Goal: Task Accomplishment & Management: Complete application form

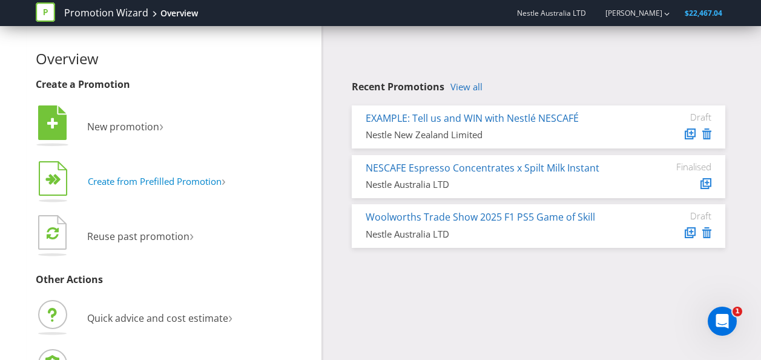
click at [218, 181] on span "Create from Prefilled Promotion" at bounding box center [155, 181] width 134 height 12
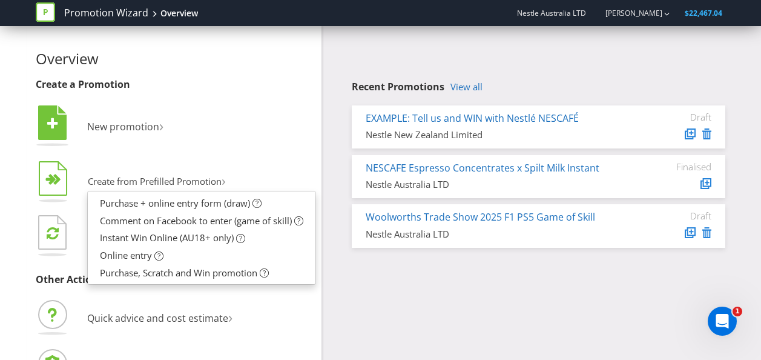
click at [311, 165] on li "  Create from Prefilled Promotion › Purchase + online entry form (draw) Comme…" at bounding box center [174, 182] width 277 height 48
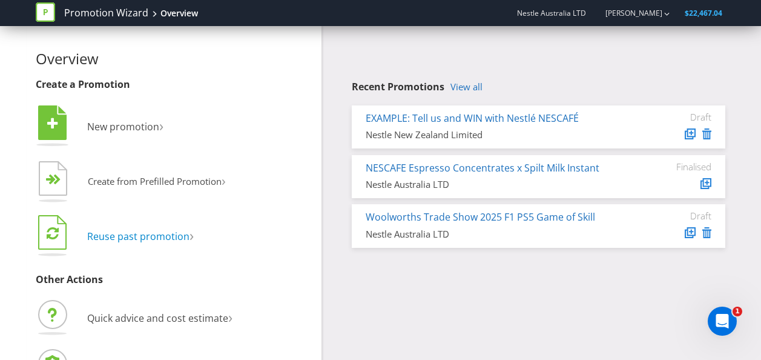
click at [156, 235] on span "Reuse past promotion" at bounding box center [138, 236] width 102 height 13
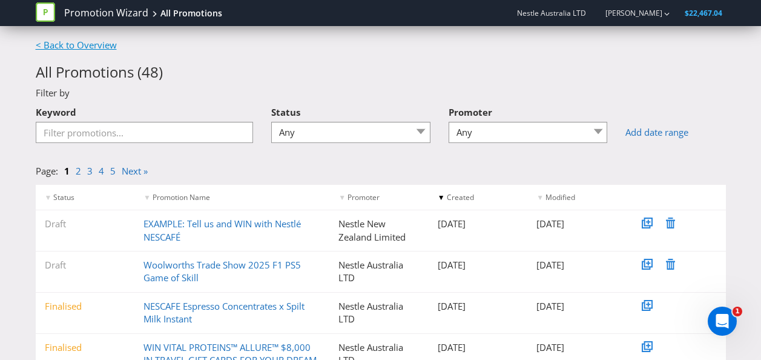
click at [94, 44] on link "< Back to Overview" at bounding box center [76, 45] width 81 height 12
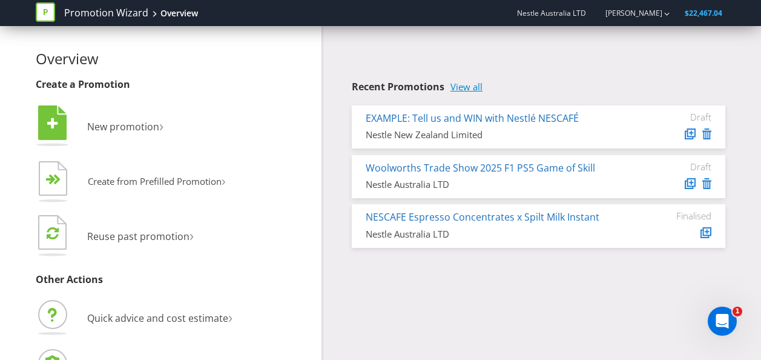
click at [469, 87] on link "View all" at bounding box center [467, 87] width 32 height 10
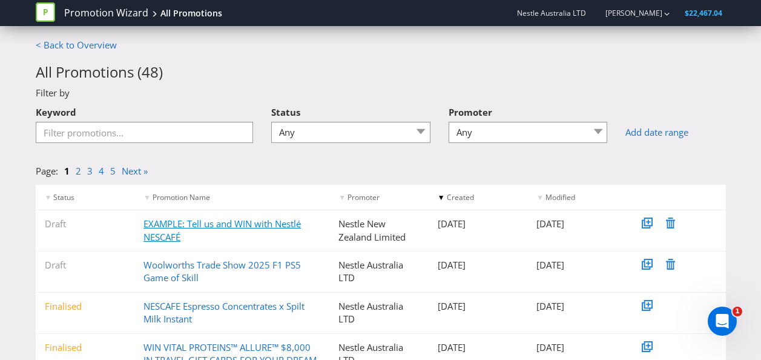
click at [173, 226] on link "EXAMPLE: Tell us and WIN with Nestlé NESCAFÉ" at bounding box center [222, 229] width 157 height 25
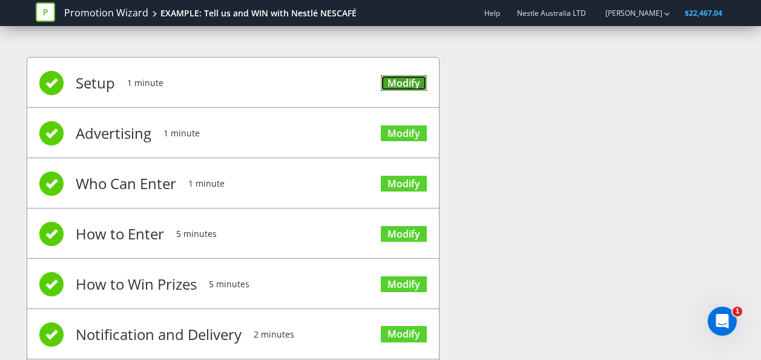
click at [421, 76] on link "Modify" at bounding box center [404, 83] width 46 height 16
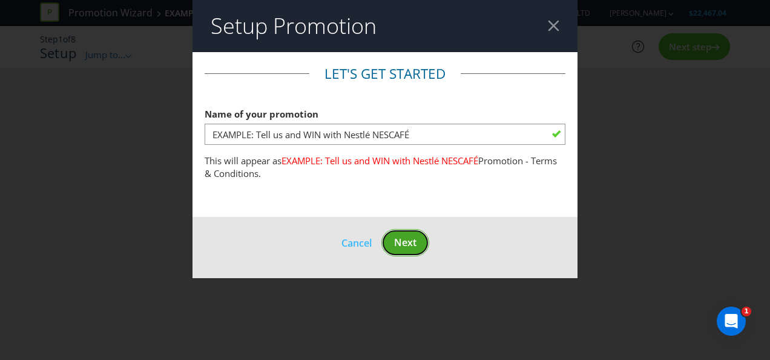
click at [418, 245] on button "Next" at bounding box center [406, 242] width 48 height 27
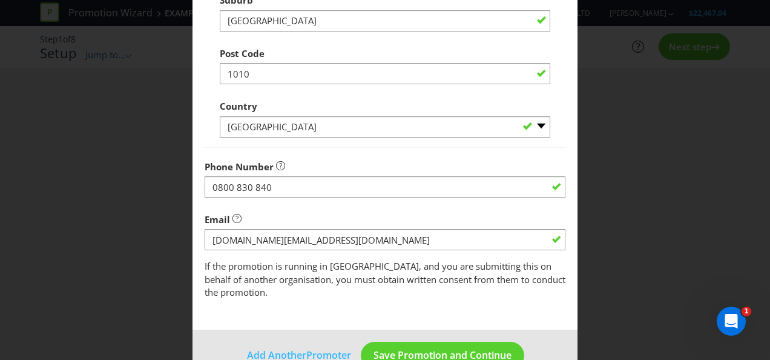
scroll to position [325, 0]
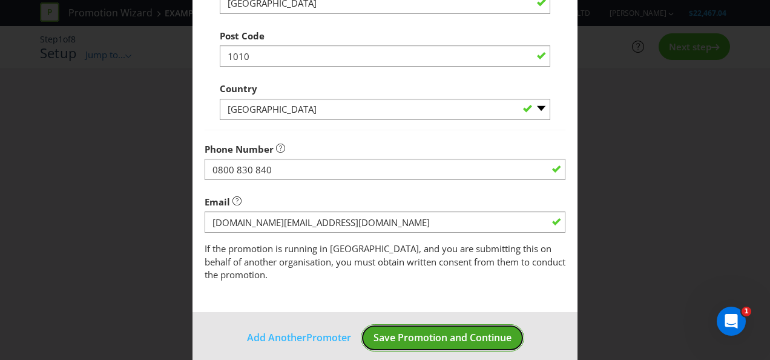
click at [452, 331] on span "Save Promotion and Continue" at bounding box center [443, 337] width 138 height 13
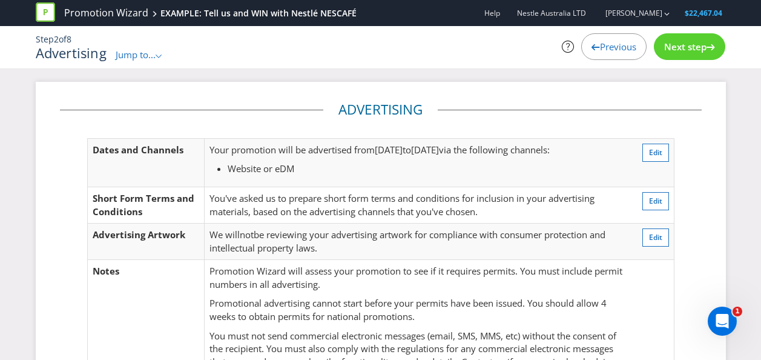
click at [126, 58] on span "Jump to..." at bounding box center [136, 54] width 40 height 12
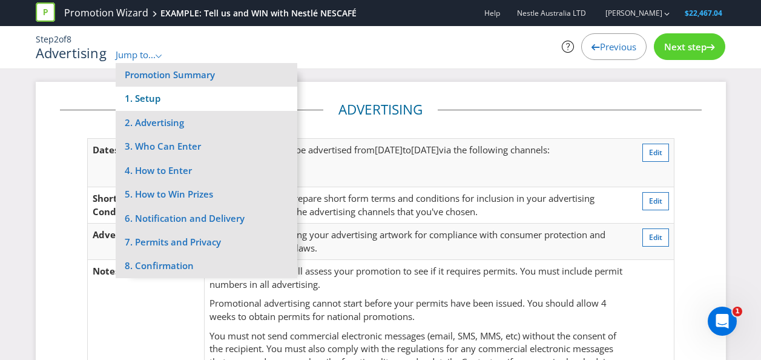
click at [165, 101] on li "1. Setup" at bounding box center [207, 99] width 182 height 24
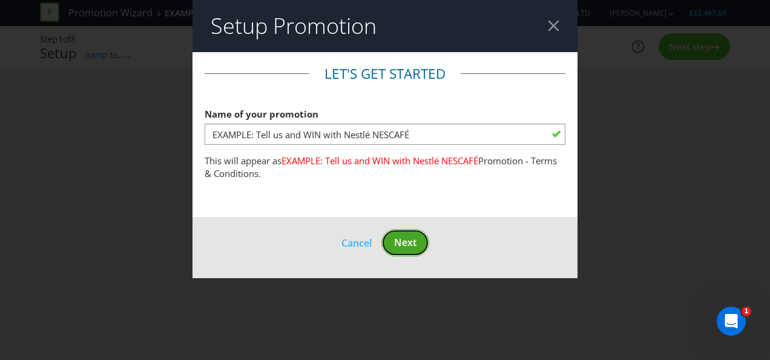
click at [390, 245] on button "Next" at bounding box center [406, 242] width 48 height 27
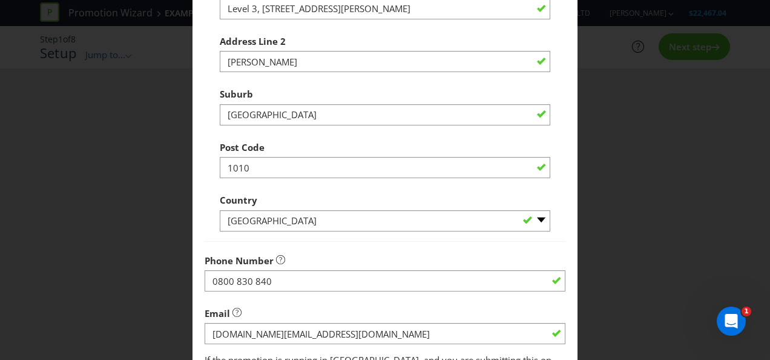
scroll to position [325, 0]
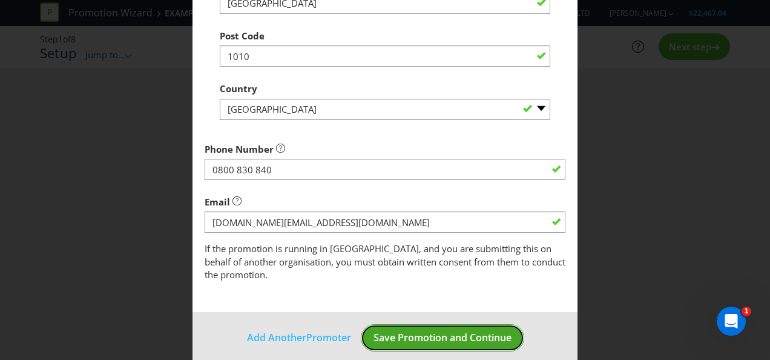
click at [480, 331] on span "Save Promotion and Continue" at bounding box center [443, 337] width 138 height 13
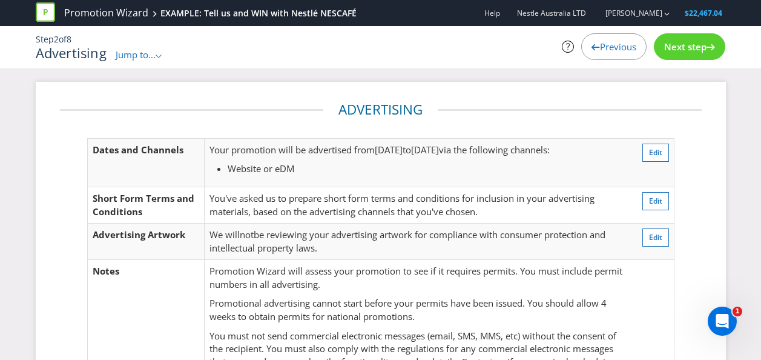
click at [139, 53] on span "Jump to..." at bounding box center [136, 54] width 40 height 12
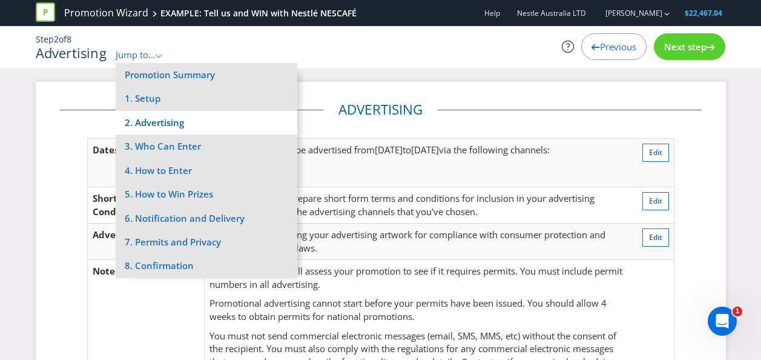
click at [171, 125] on li "2. Advertising" at bounding box center [207, 123] width 182 height 24
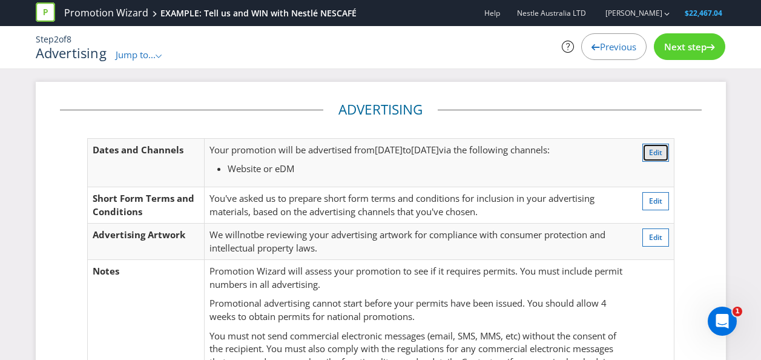
click at [662, 154] on span "Edit" at bounding box center [655, 152] width 13 height 10
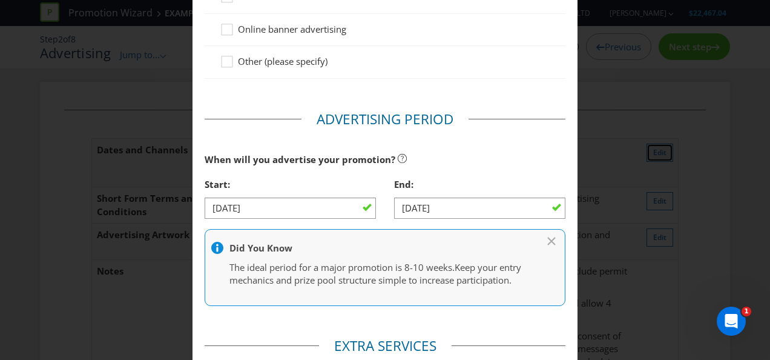
scroll to position [366, 0]
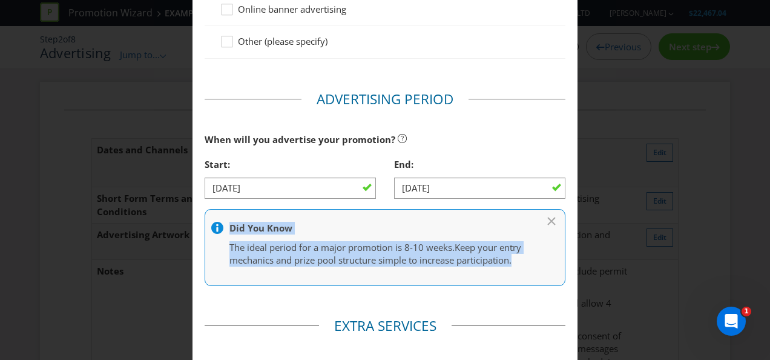
drag, startPoint x: 291, startPoint y: 272, endPoint x: 234, endPoint y: 226, distance: 73.3
click at [234, 226] on div "Did You Know The ideal period for a major promotion is 8-10 weeks. Keep your en…" at bounding box center [385, 244] width 311 height 45
drag, startPoint x: 234, startPoint y: 226, endPoint x: 417, endPoint y: 256, distance: 185.3
click at [417, 256] on span "Keep your entry mechanics and prize pool structure simple to increase participa…" at bounding box center [376, 253] width 292 height 25
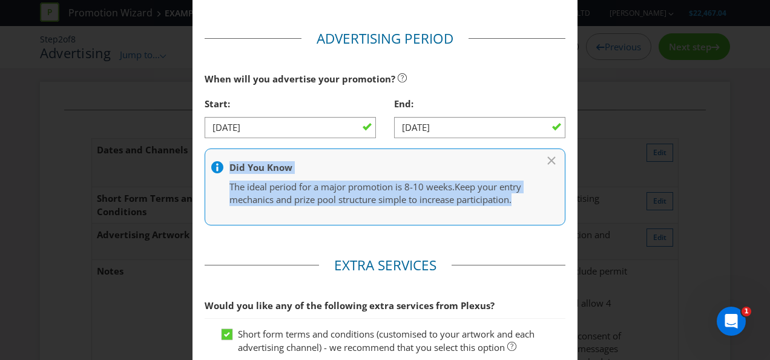
click at [418, 200] on span "Keep your entry mechanics and prize pool structure simple to increase participa…" at bounding box center [376, 192] width 292 height 25
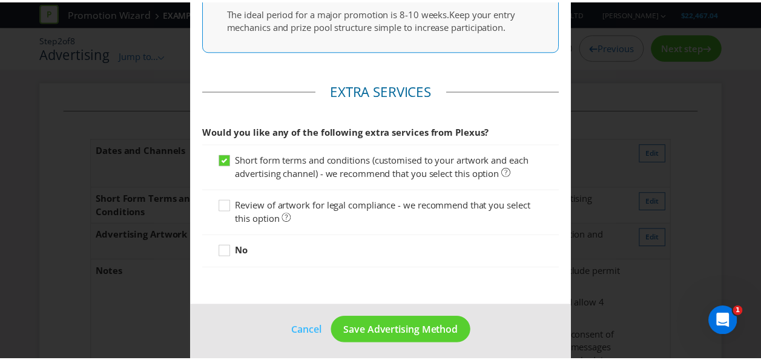
scroll to position [620, 0]
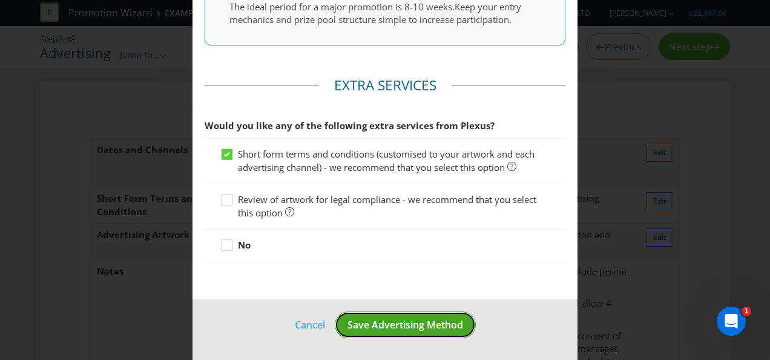
click at [432, 326] on span "Save Advertising Method" at bounding box center [406, 324] width 116 height 13
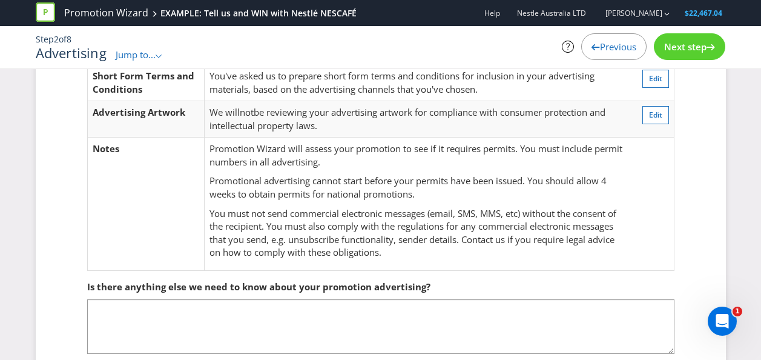
scroll to position [179, 0]
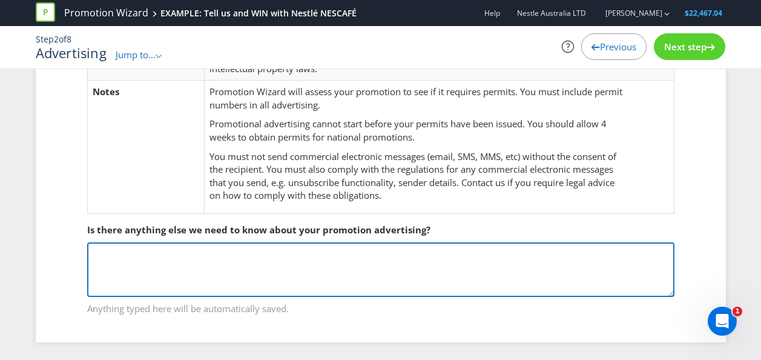
click at [121, 260] on textarea at bounding box center [380, 269] width 587 height 55
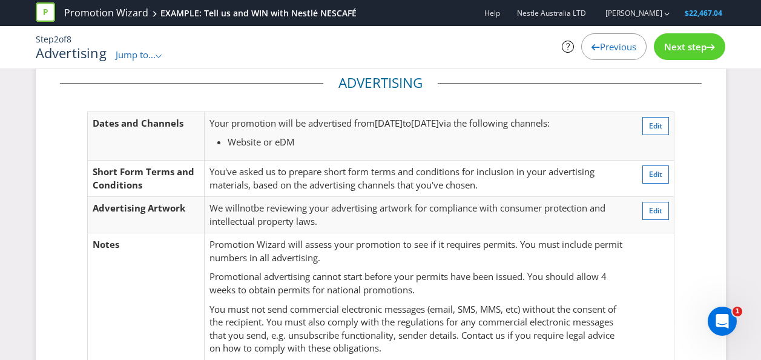
scroll to position [0, 0]
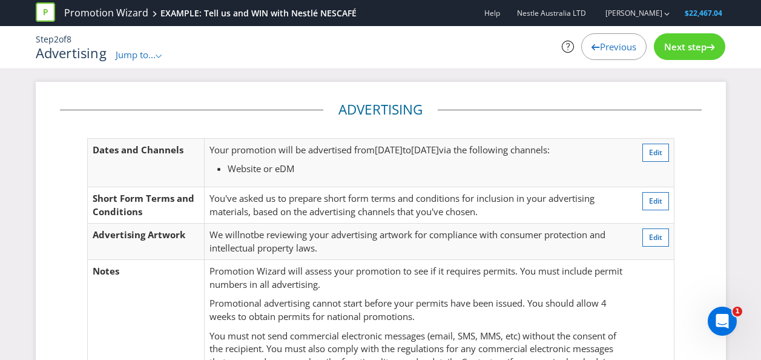
click at [147, 59] on span "Jump to..." at bounding box center [136, 54] width 40 height 12
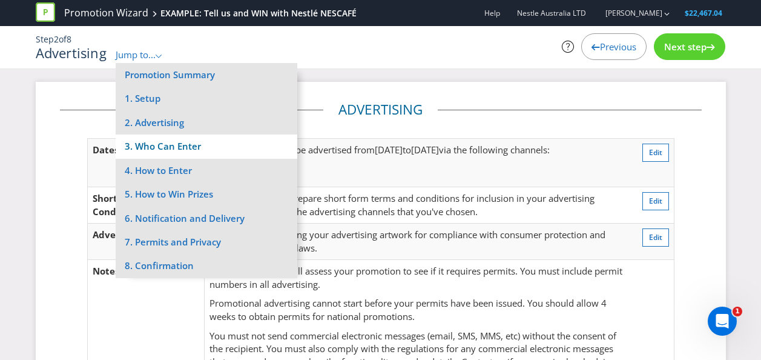
click at [160, 141] on li "3. Who Can Enter" at bounding box center [207, 146] width 182 height 24
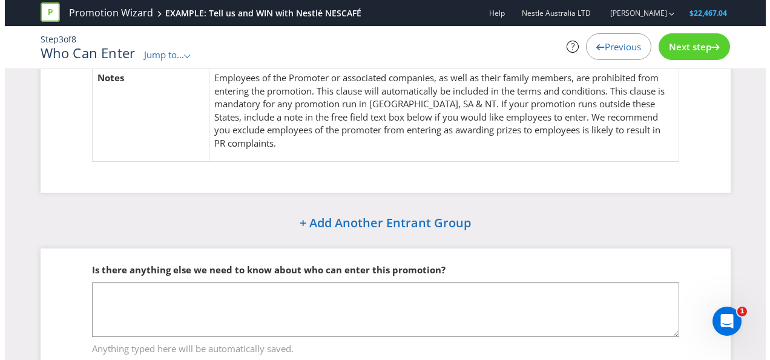
scroll to position [121, 0]
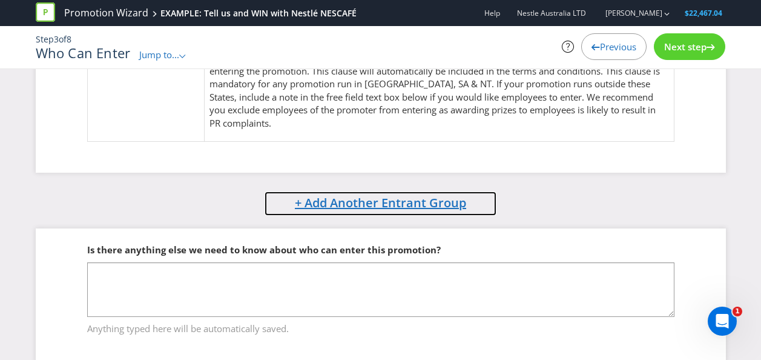
click at [399, 205] on span "+ Add Another Entrant Group" at bounding box center [380, 202] width 171 height 16
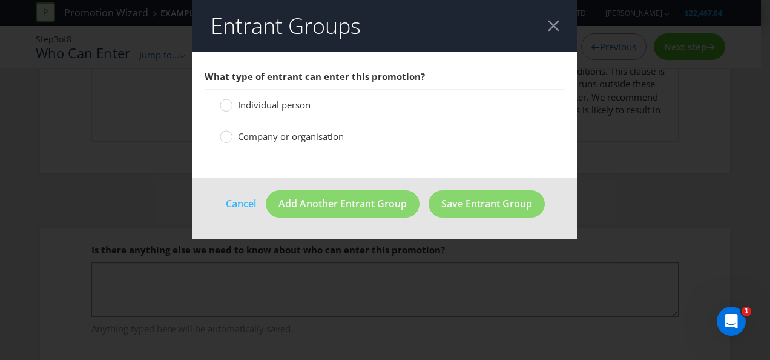
click at [261, 107] on span "Individual person" at bounding box center [274, 105] width 73 height 12
click at [0, 0] on input "Individual person" at bounding box center [0, 0] width 0 height 0
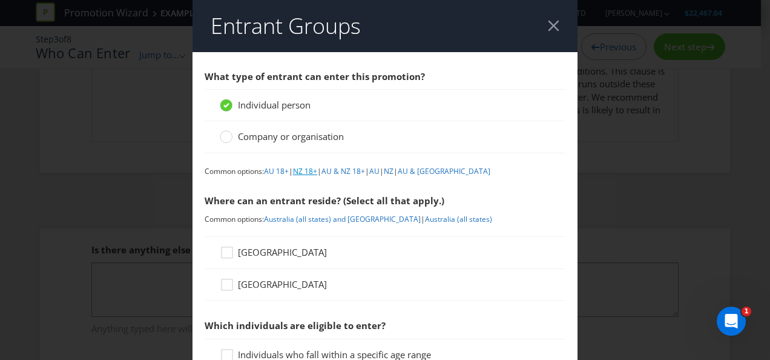
click at [312, 173] on link "NZ 18+" at bounding box center [305, 171] width 24 height 10
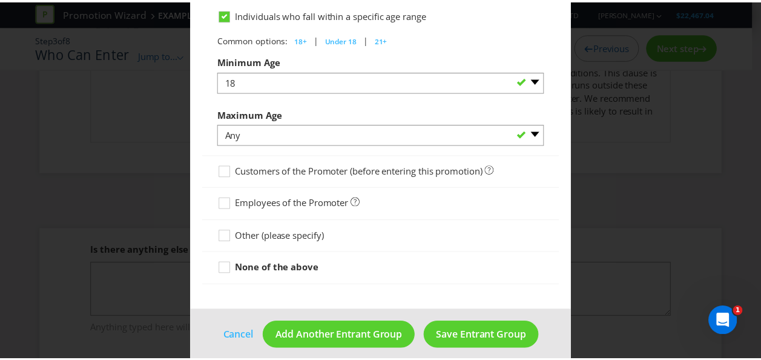
scroll to position [351, 0]
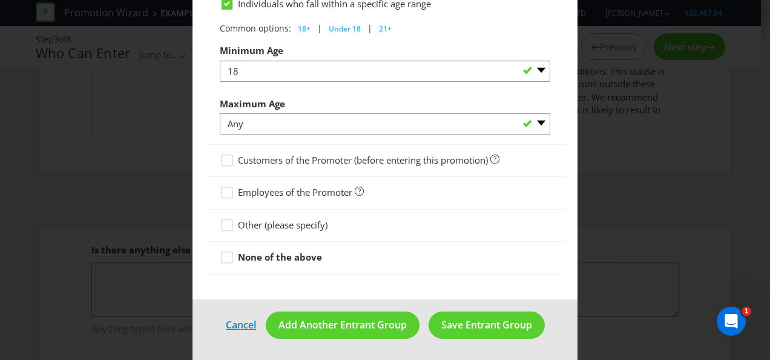
click at [232, 326] on link "Cancel" at bounding box center [240, 324] width 31 height 15
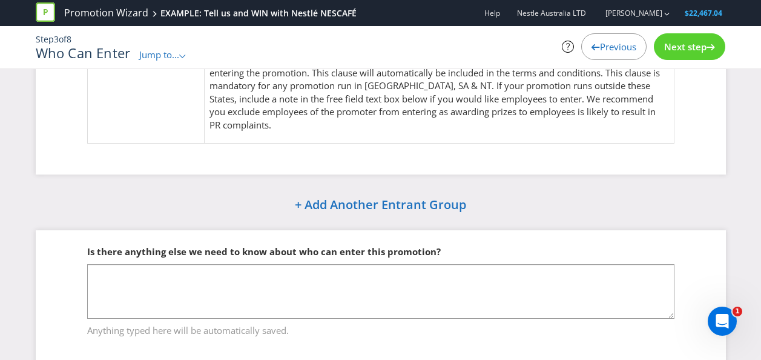
scroll to position [141, 0]
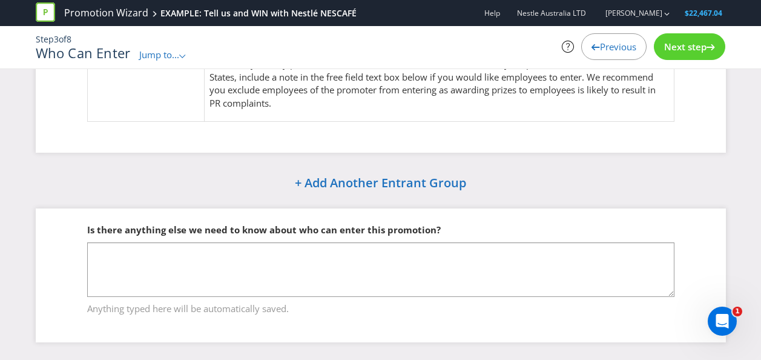
click at [175, 52] on span "Jump to..." at bounding box center [159, 54] width 40 height 12
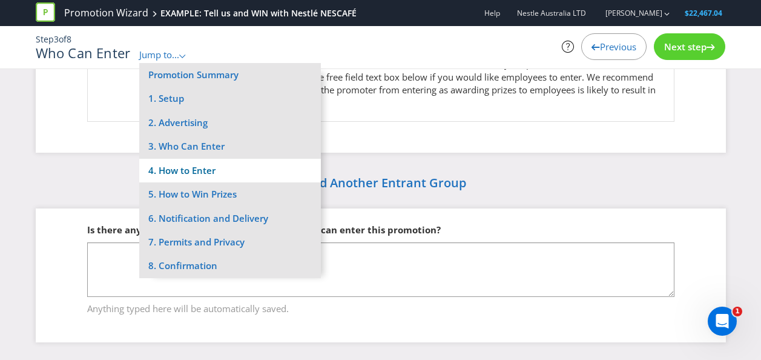
click at [193, 171] on li "4. How to Enter" at bounding box center [230, 171] width 182 height 24
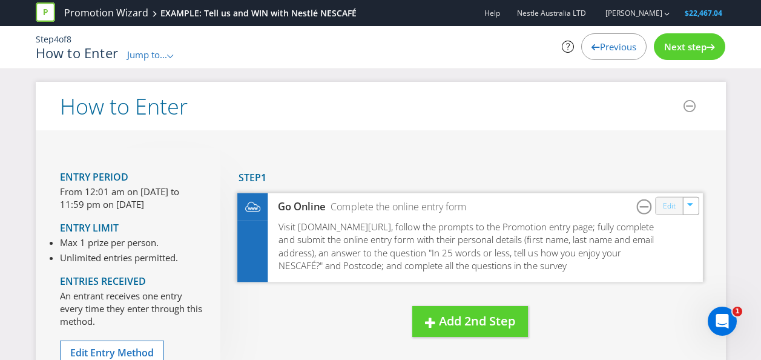
click at [672, 207] on link "Edit" at bounding box center [669, 206] width 13 height 14
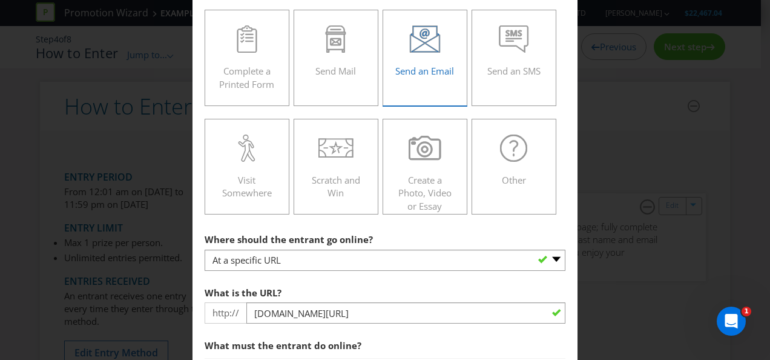
scroll to position [242, 0]
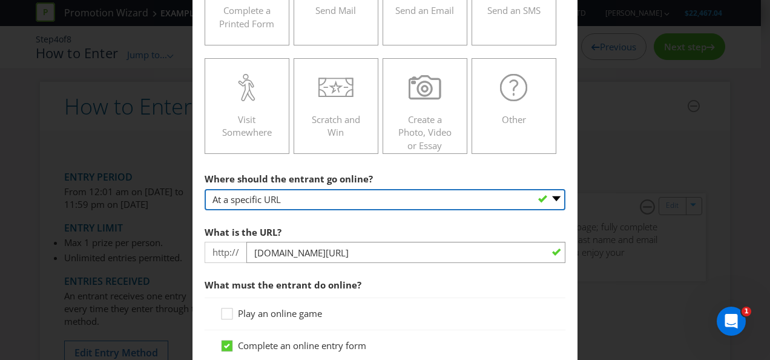
click at [283, 197] on select "-- Please select -- At a specific URL Using a direct link sent to the entrant b…" at bounding box center [385, 199] width 361 height 21
click at [205, 189] on select "-- Please select -- At a specific URL Using a direct link sent to the entrant b…" at bounding box center [385, 199] width 361 height 21
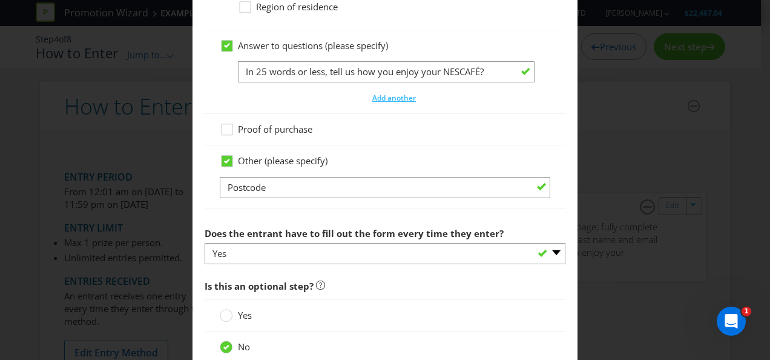
scroll to position [1030, 0]
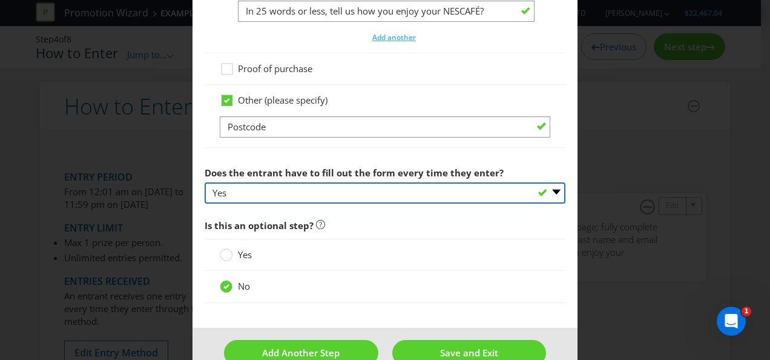
click at [382, 195] on select "-- Please select -- Yes No, as long as they are logged in for subsequent entrie…" at bounding box center [385, 192] width 361 height 21
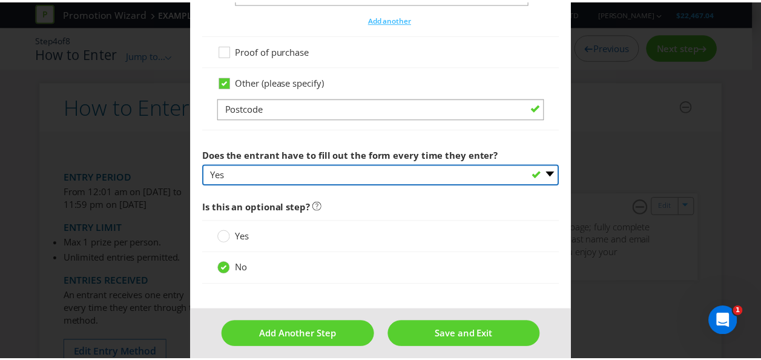
scroll to position [1057, 0]
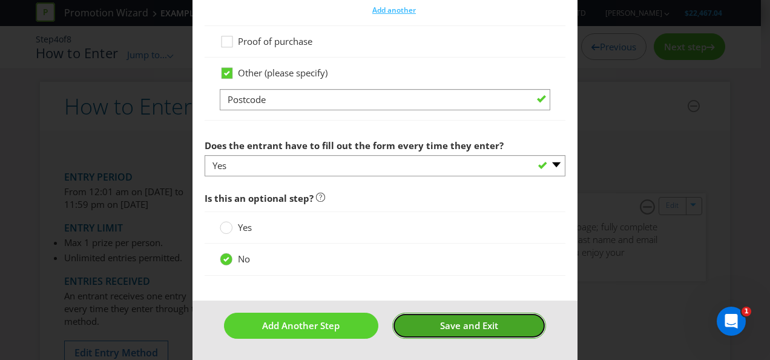
click at [453, 329] on span "Save and Exit" at bounding box center [469, 325] width 58 height 12
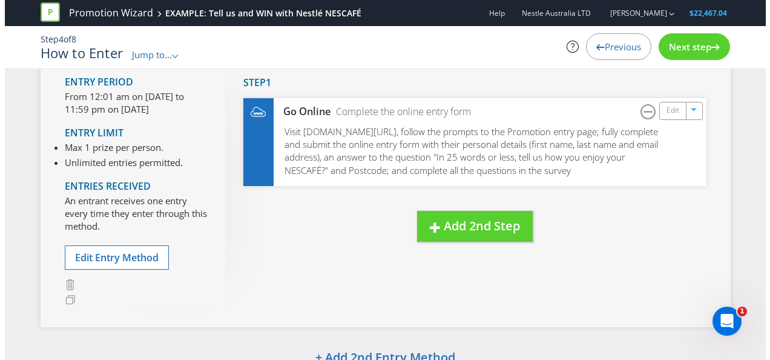
scroll to position [121, 0]
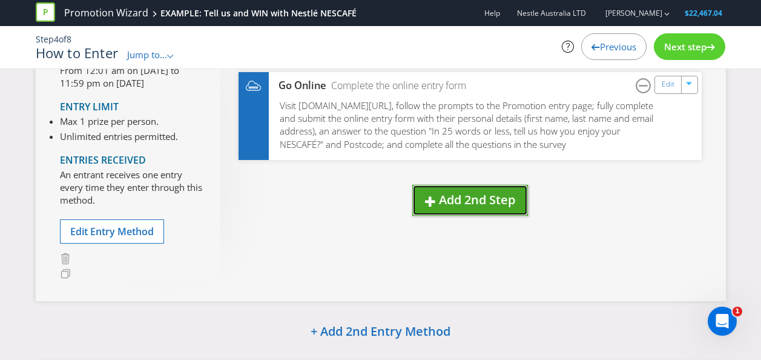
click at [480, 199] on button "Add 2nd Step" at bounding box center [470, 200] width 116 height 31
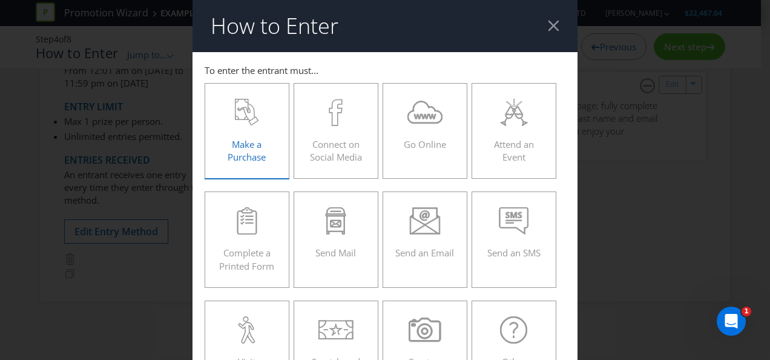
click at [235, 125] on icon at bounding box center [247, 112] width 24 height 27
click at [0, 0] on input "Make a Purchase" at bounding box center [0, 0] width 0 height 0
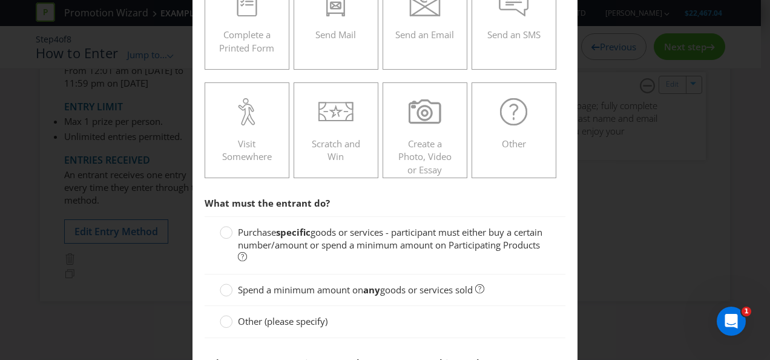
scroll to position [242, 0]
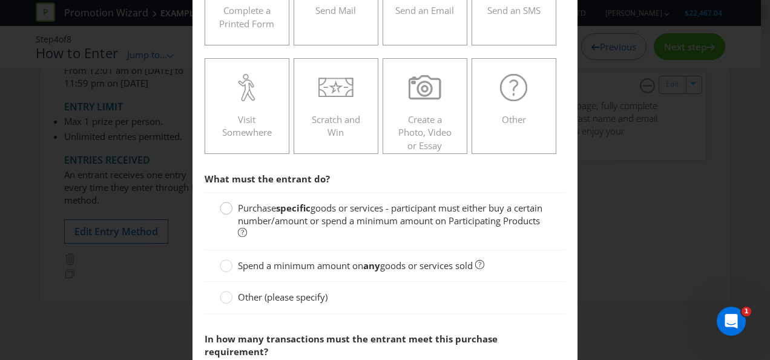
click at [226, 206] on div at bounding box center [226, 204] width 6 height 6
click at [0, 0] on input "Purchase specific goods or services - participant must either buy a certain num…" at bounding box center [0, 0] width 0 height 0
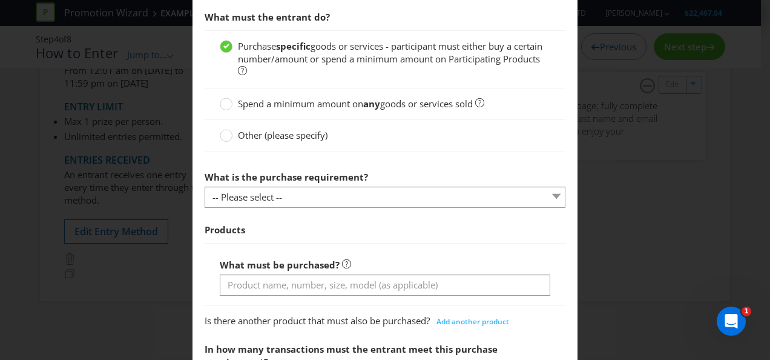
scroll to position [424, 0]
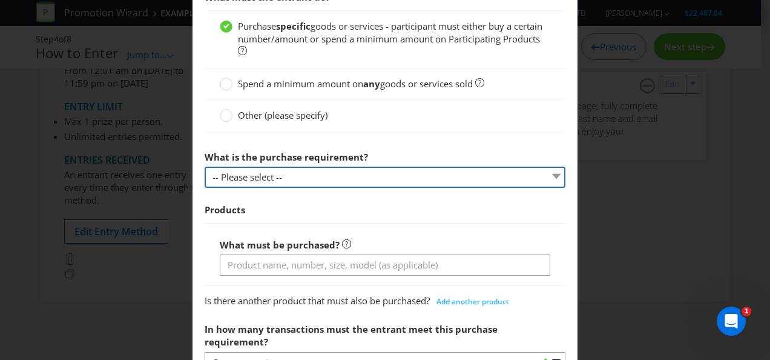
click at [274, 181] on select "-- Please select -- Buy a certain number of these products or services Spend a …" at bounding box center [385, 177] width 361 height 21
select select "MINIMUM_QUANTITY"
click at [205, 167] on select "-- Please select -- Buy a certain number of these products or services Spend a …" at bounding box center [385, 177] width 361 height 21
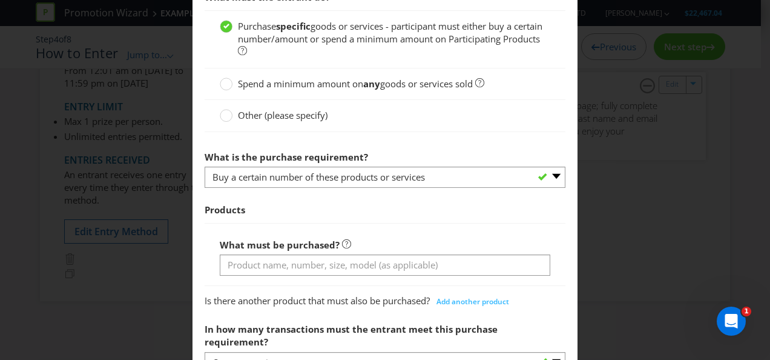
click at [301, 213] on span "Products" at bounding box center [385, 209] width 361 height 25
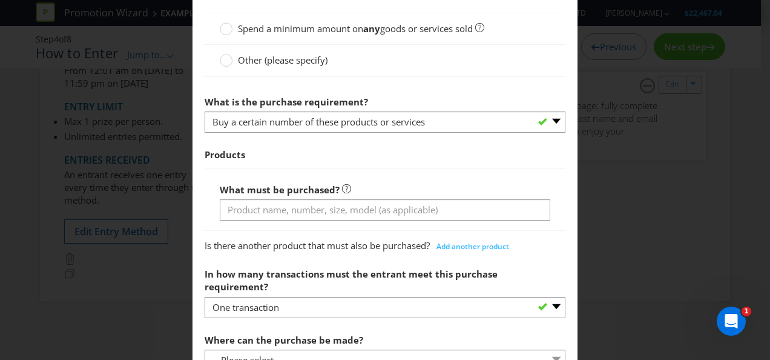
scroll to position [484, 0]
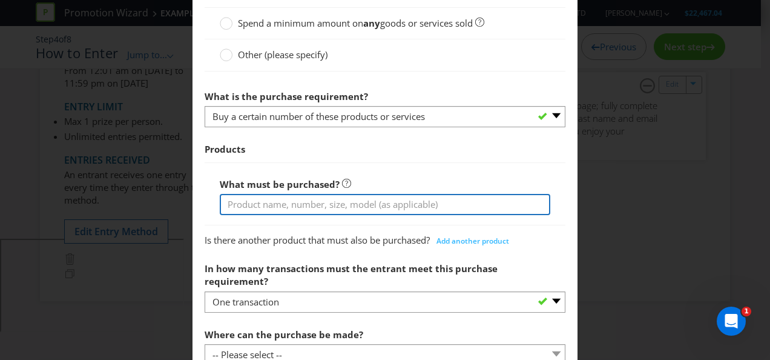
click at [291, 206] on input "text" at bounding box center [385, 204] width 331 height 21
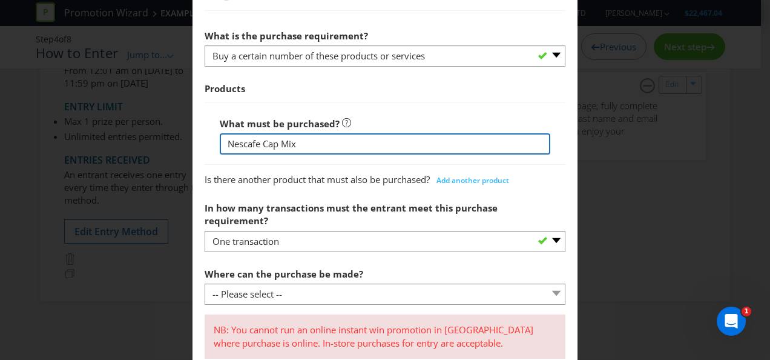
type input "Nescafe Cap Mix"
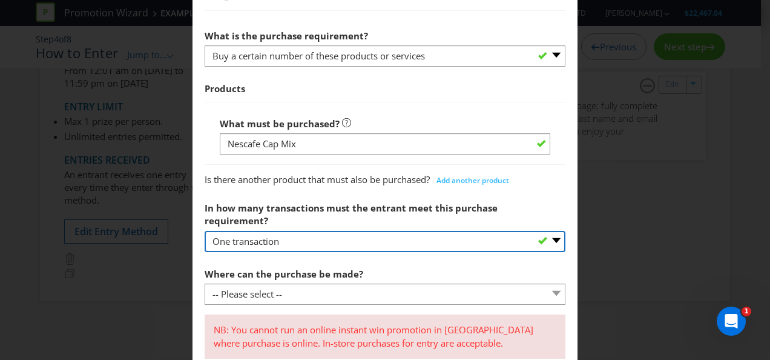
click at [374, 231] on select "-- Please select -- One transaction A specific number of transactions Any numbe…" at bounding box center [385, 241] width 361 height 21
click at [205, 231] on select "-- Please select -- One transaction A specific number of transactions Any numbe…" at bounding box center [385, 241] width 361 height 21
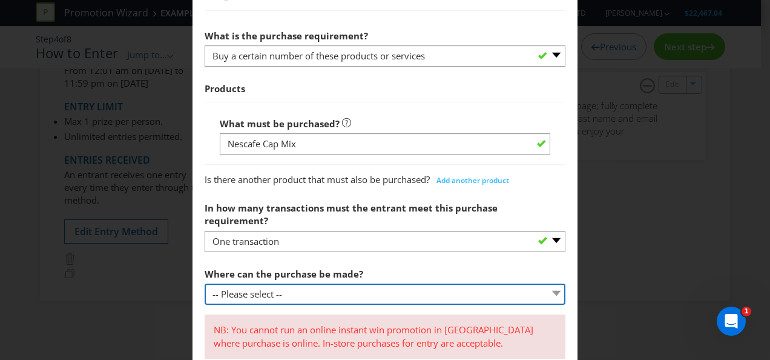
click at [317, 283] on select "-- Please select -- Any stores displaying promotional material (including onlin…" at bounding box center [385, 293] width 361 height 21
select select "SPECIFIC"
click at [205, 283] on select "-- Please select -- Any stores displaying promotional material (including onlin…" at bounding box center [385, 293] width 361 height 21
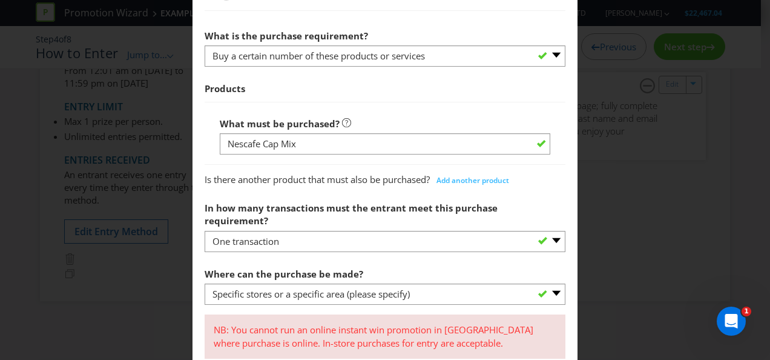
click at [328, 262] on label "Where can the purchase be made?" at bounding box center [285, 271] width 161 height 19
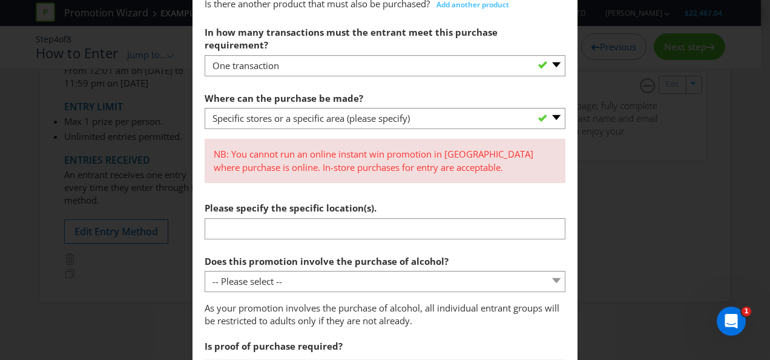
scroll to position [727, 0]
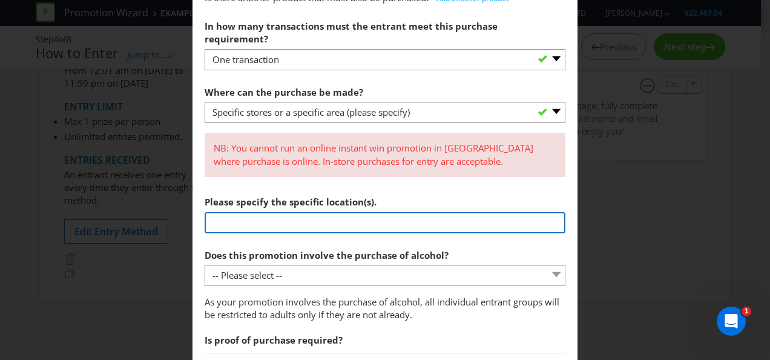
click at [290, 212] on input "text" at bounding box center [385, 222] width 361 height 21
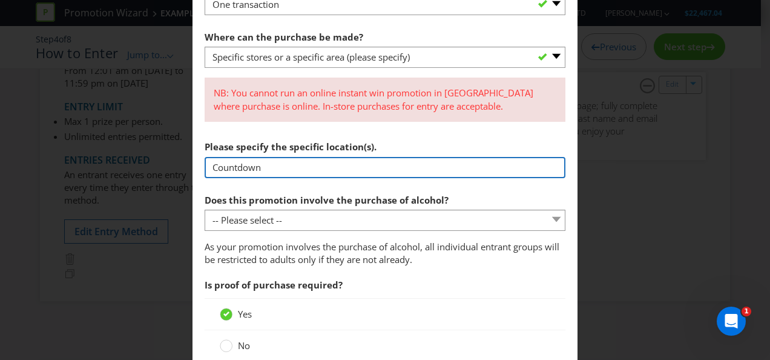
scroll to position [787, 0]
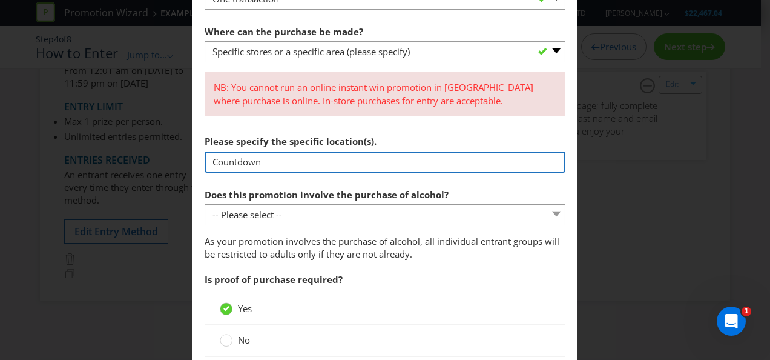
type input "Countdown"
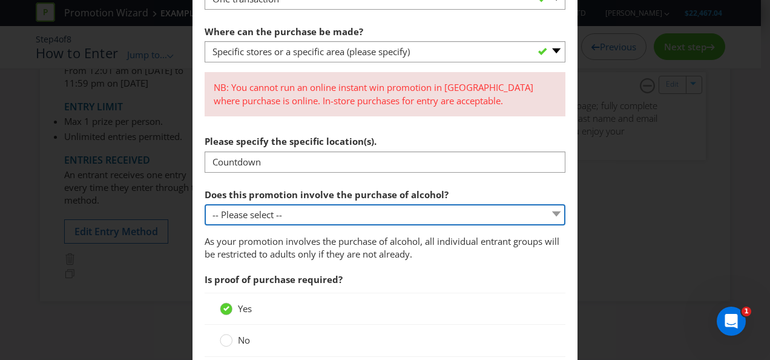
click at [352, 204] on select "-- Please select -- Yes, for on-premises consumption Yes, for off-premises cons…" at bounding box center [385, 214] width 361 height 21
select select "NO"
click at [205, 204] on select "-- Please select -- Yes, for on-premises consumption Yes, for off-premises cons…" at bounding box center [385, 214] width 361 height 21
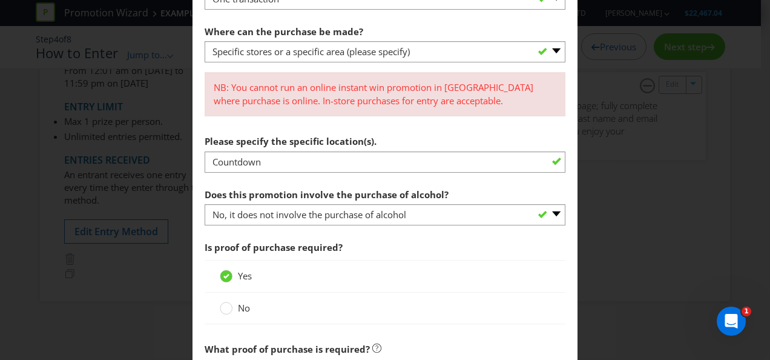
click at [359, 235] on span "Is proof of purchase required?" at bounding box center [385, 247] width 361 height 25
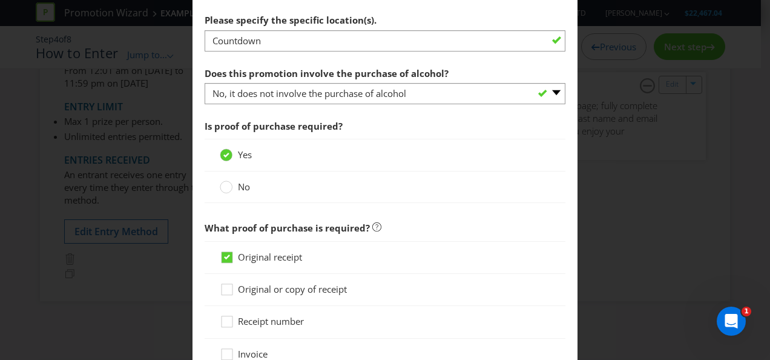
scroll to position [969, 0]
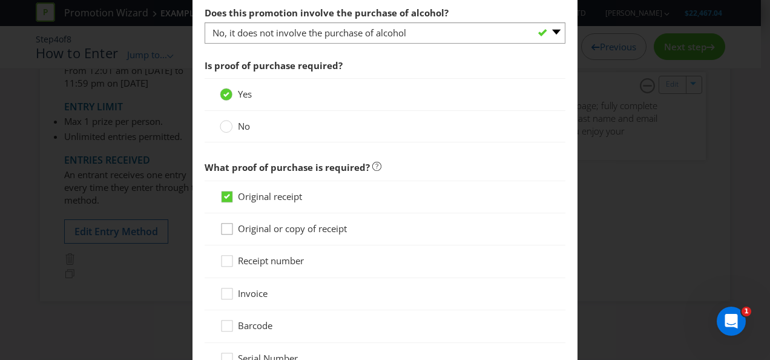
click at [223, 222] on icon at bounding box center [229, 231] width 18 height 18
click at [0, 0] on input "Original or copy of receipt" at bounding box center [0, 0] width 0 height 0
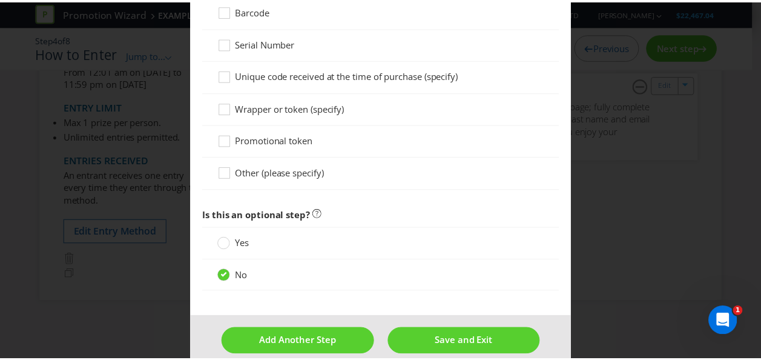
scroll to position [1287, 0]
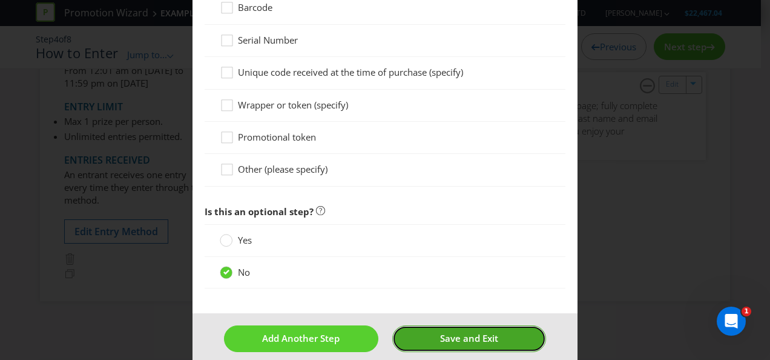
click at [466, 332] on span "Save and Exit" at bounding box center [469, 338] width 58 height 12
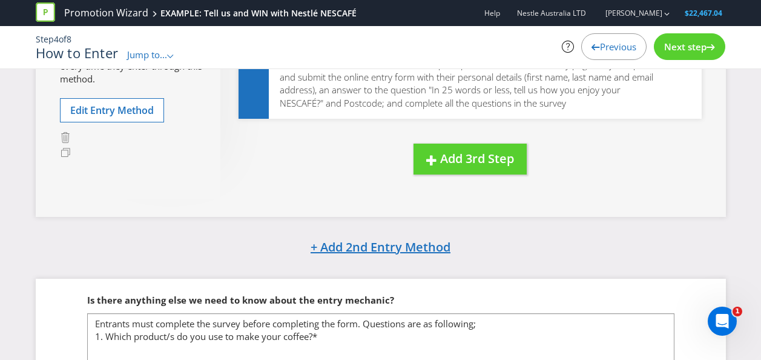
scroll to position [340, 0]
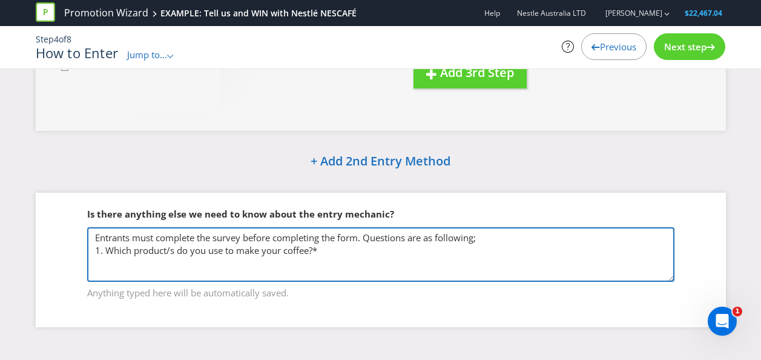
drag, startPoint x: 91, startPoint y: 239, endPoint x: 370, endPoint y: 258, distance: 279.8
click at [370, 258] on textarea "Entrants must complete the survey before completing the form. Questions are as …" at bounding box center [380, 254] width 587 height 55
drag, startPoint x: 355, startPoint y: 256, endPoint x: 95, endPoint y: 259, distance: 259.8
click at [95, 259] on textarea "Entrants must complete the survey before completing the form. Questions are as …" at bounding box center [380, 254] width 587 height 55
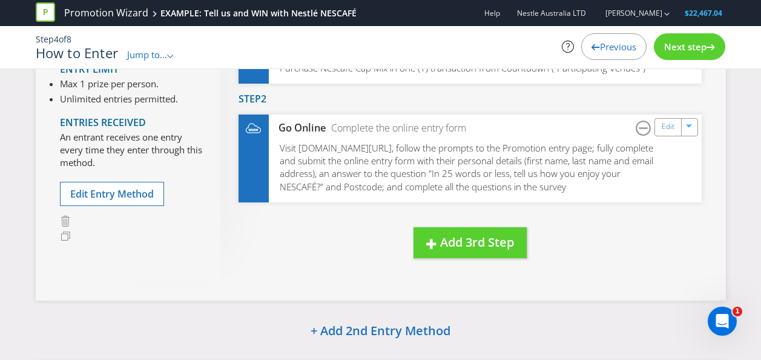
scroll to position [0, 0]
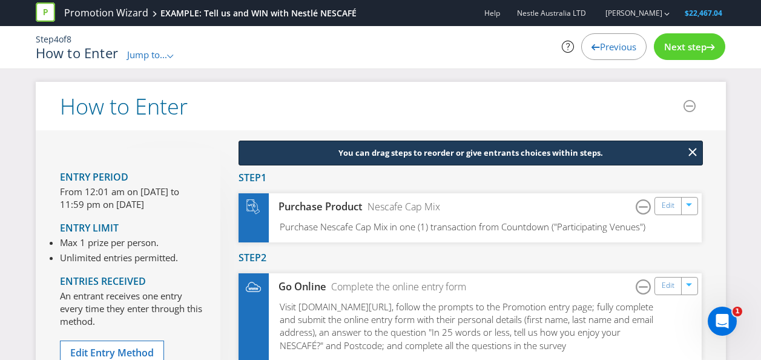
click at [674, 53] on div "Next step" at bounding box center [689, 46] width 71 height 27
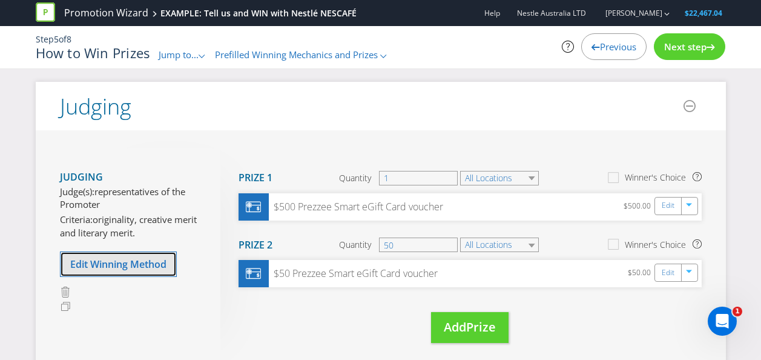
click at [108, 263] on span "Edit Winning Method" at bounding box center [118, 263] width 96 height 13
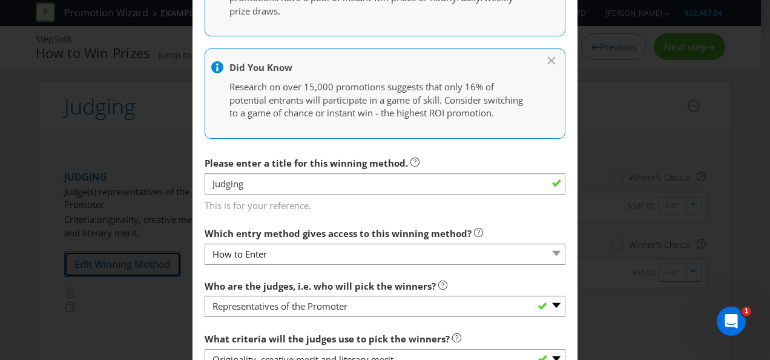
scroll to position [424, 0]
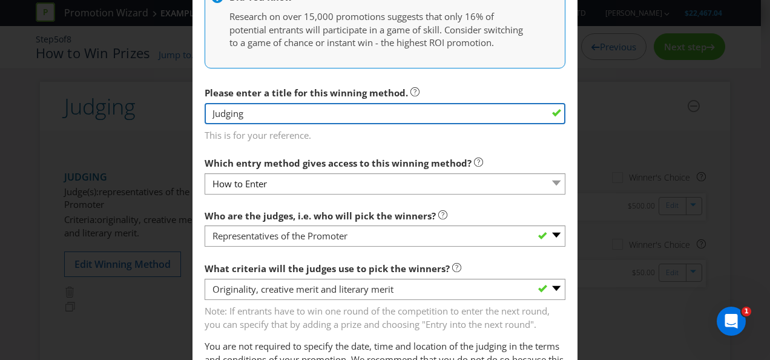
click at [344, 124] on input "Judging" at bounding box center [385, 113] width 361 height 21
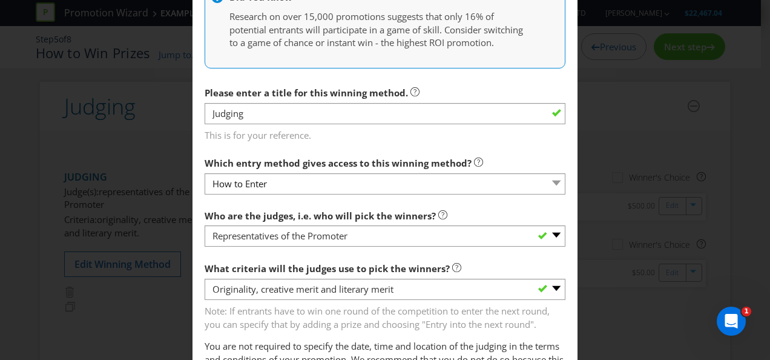
click at [352, 142] on span "This is for your reference." at bounding box center [385, 134] width 361 height 18
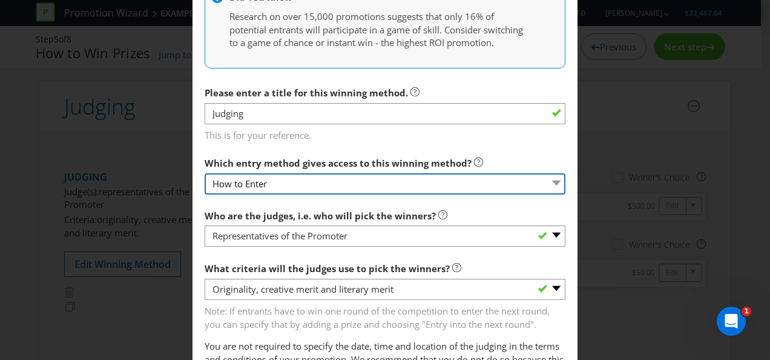
click at [339, 194] on select "How to Enter" at bounding box center [385, 183] width 361 height 21
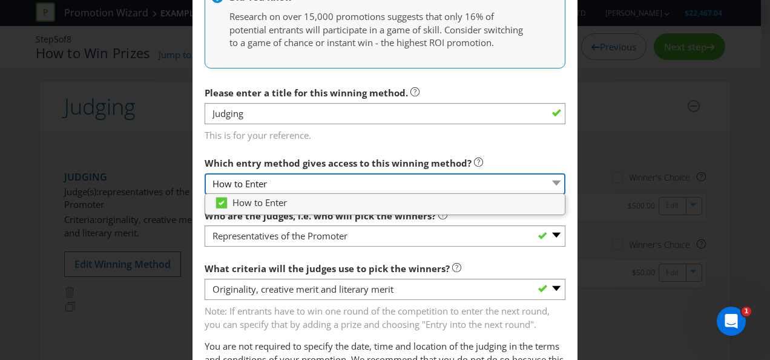
click at [339, 194] on select "How to Enter" at bounding box center [385, 183] width 361 height 21
click at [337, 168] on label "Which entry method gives access to this winning method?" at bounding box center [344, 160] width 279 height 19
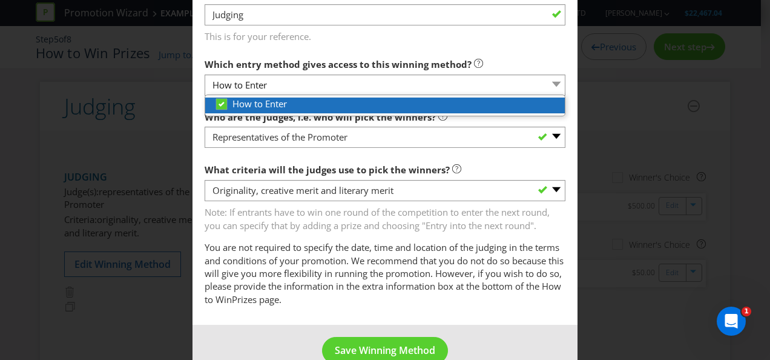
scroll to position [545, 0]
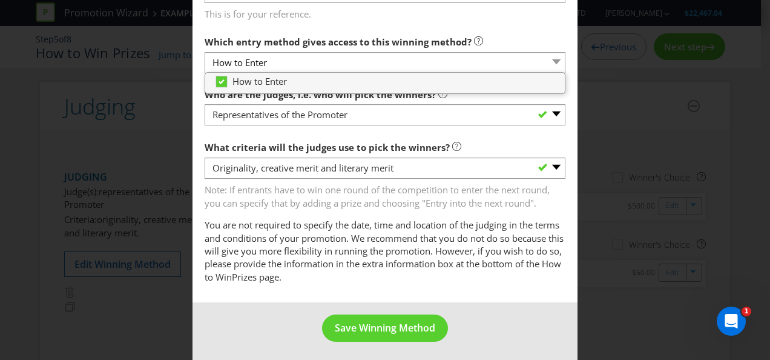
click at [349, 151] on label "What criteria will the judges use to pick the winners?" at bounding box center [333, 144] width 257 height 19
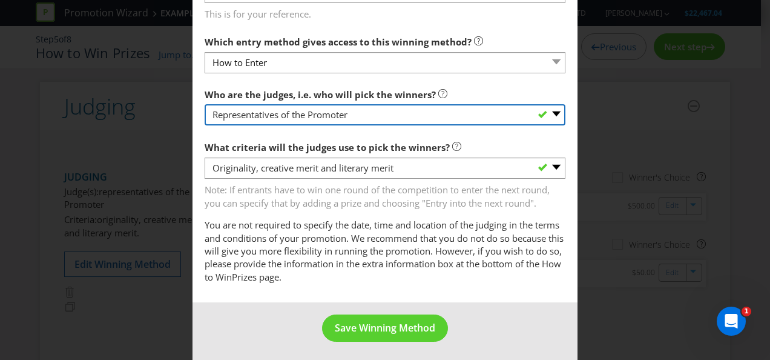
click at [305, 125] on select "-- Please select -- Representatives of the Promoter A specific person (please s…" at bounding box center [385, 114] width 361 height 21
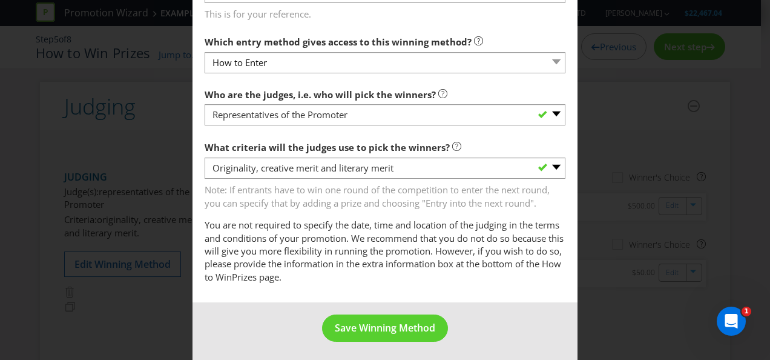
click at [213, 153] on span "What criteria will the judges use to pick the winners?" at bounding box center [327, 147] width 245 height 12
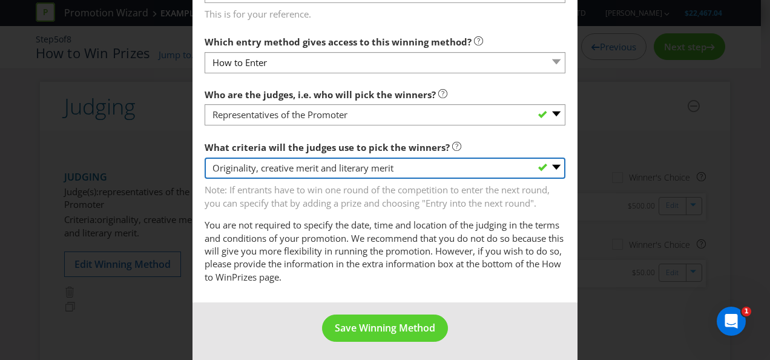
click at [234, 179] on select "-- Please select -- Creative Merit Originality Literary Merit Originality, crea…" at bounding box center [385, 167] width 361 height 21
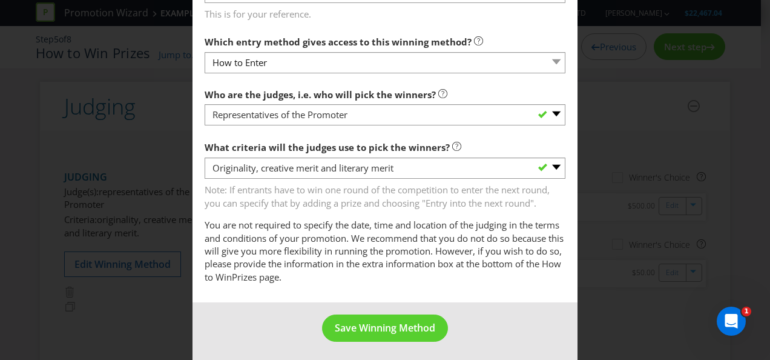
click at [397, 144] on section "Who are the judges, i.e. who will pick the winners? -- Please select -- Represe…" at bounding box center [385, 182] width 361 height 201
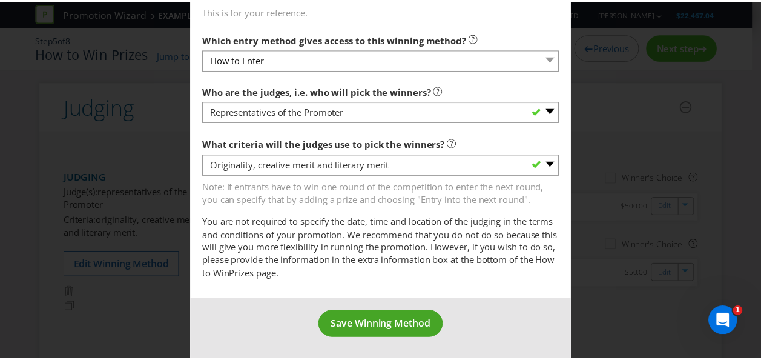
scroll to position [561, 0]
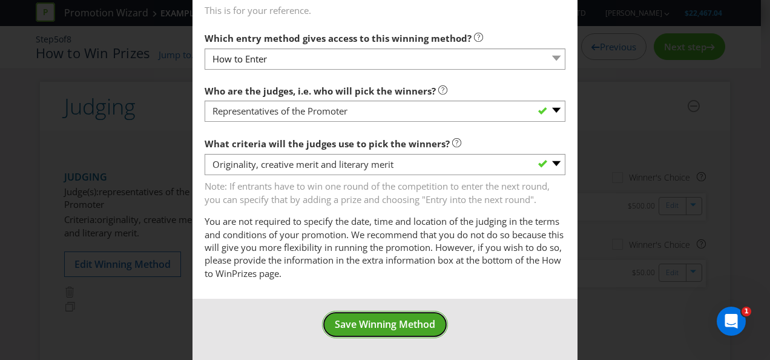
click at [391, 323] on span "Save Winning Method" at bounding box center [385, 323] width 101 height 13
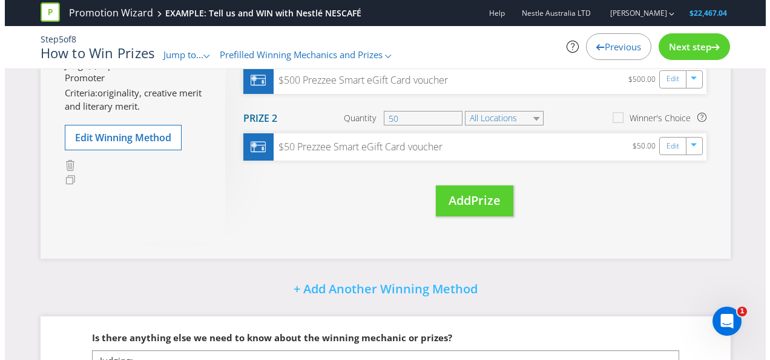
scroll to position [121, 0]
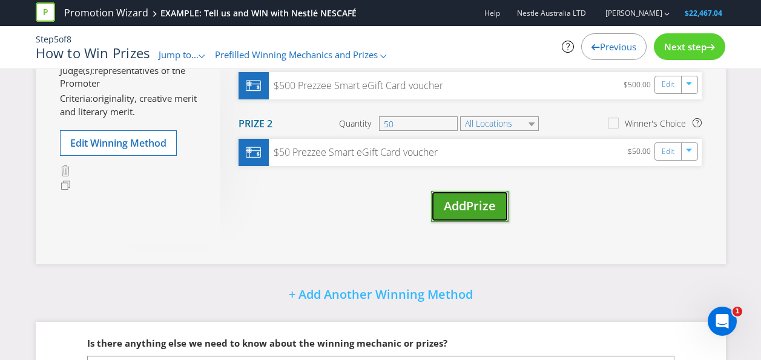
click at [466, 207] on span "Add" at bounding box center [455, 205] width 22 height 16
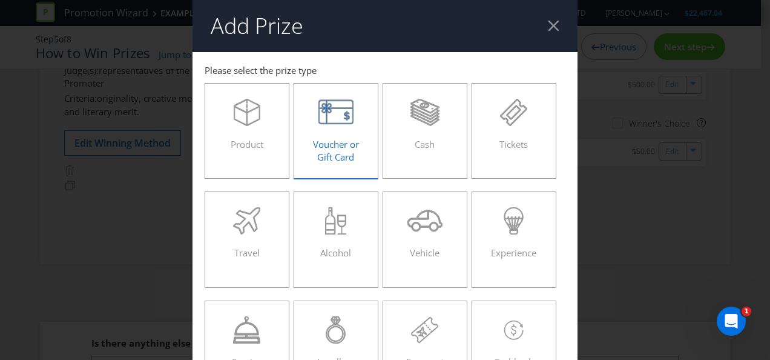
click at [312, 129] on div "Voucher or Gift Card" at bounding box center [335, 126] width 59 height 55
click at [0, 0] on input "Voucher or Gift Card" at bounding box center [0, 0] width 0 height 0
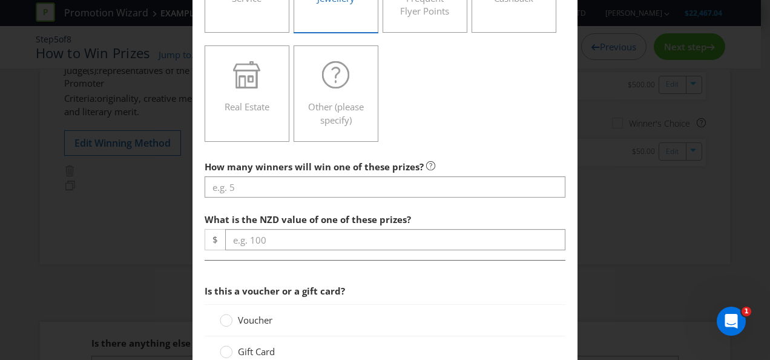
scroll to position [484, 0]
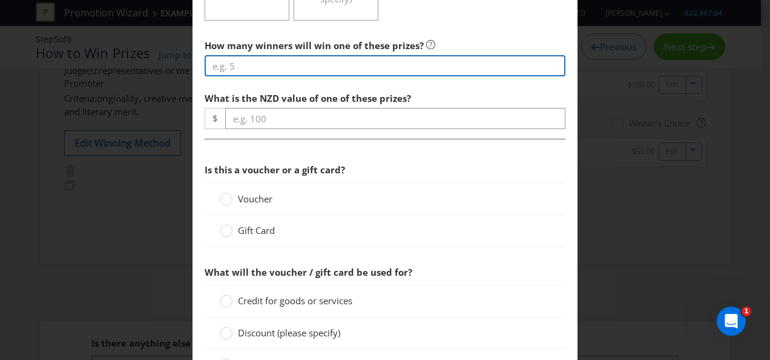
click at [264, 72] on input "number" at bounding box center [385, 65] width 361 height 21
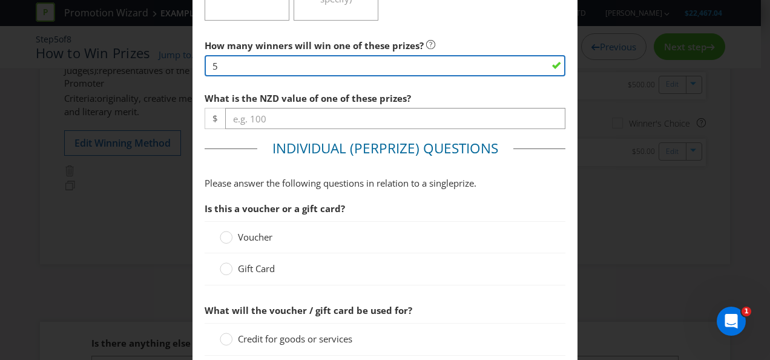
type input "5"
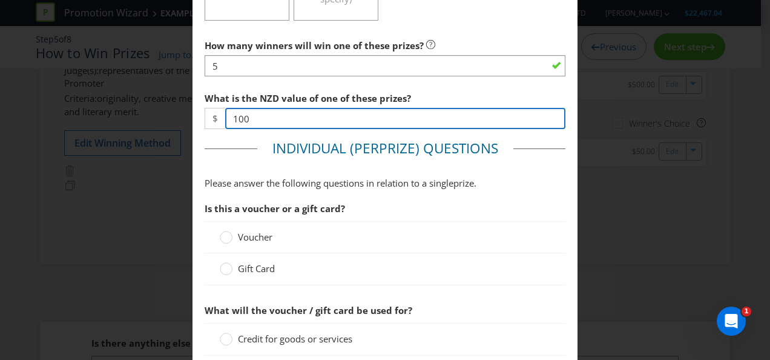
type input "100"
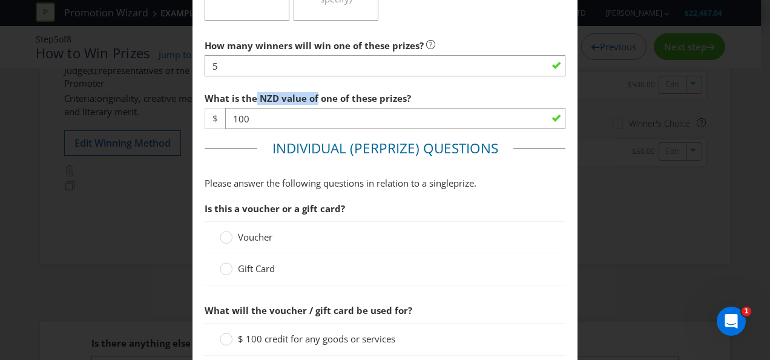
drag, startPoint x: 254, startPoint y: 99, endPoint x: 312, endPoint y: 99, distance: 57.5
click at [312, 99] on span "What is the NZD value of one of these prizes?" at bounding box center [308, 98] width 207 height 12
click at [250, 234] on span "Voucher" at bounding box center [255, 237] width 35 height 12
click at [0, 0] on input "Voucher" at bounding box center [0, 0] width 0 height 0
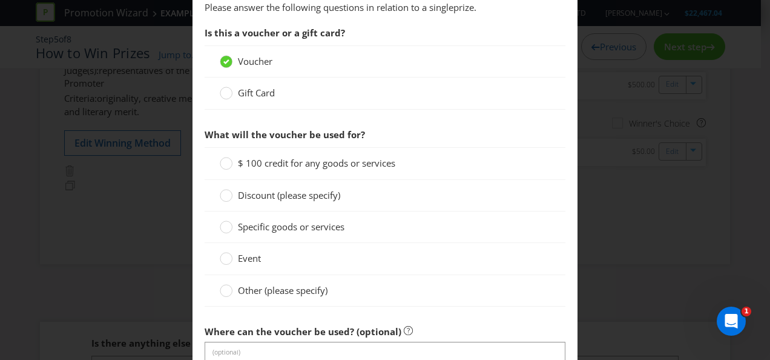
scroll to position [666, 0]
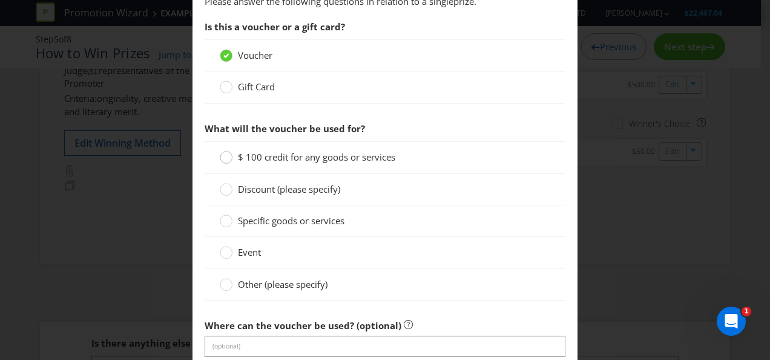
click at [222, 159] on circle at bounding box center [226, 157] width 12 height 12
click at [0, 0] on input "$ 100 credit for any goods or services" at bounding box center [0, 0] width 0 height 0
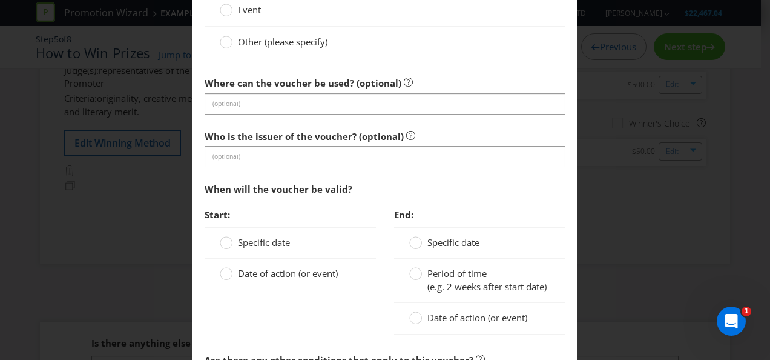
scroll to position [969, 0]
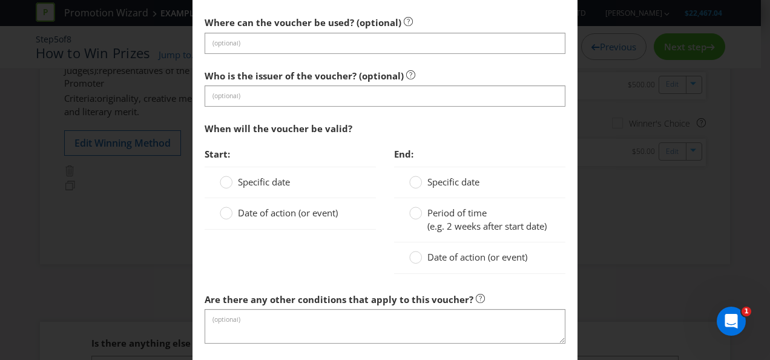
click at [268, 208] on span "Date of action (or event)" at bounding box center [288, 213] width 100 height 12
click at [0, 0] on input "Date of action (or event)" at bounding box center [0, 0] width 0 height 0
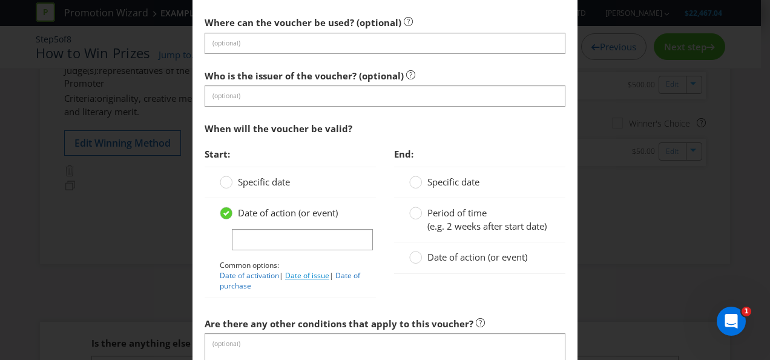
click at [316, 277] on link "Date of issue" at bounding box center [307, 275] width 44 height 10
type input "Date of issue"
click at [417, 216] on icon at bounding box center [415, 213] width 13 height 13
click at [0, 0] on input "Period of time (e.g. 2 weeks after start date)" at bounding box center [0, 0] width 0 height 0
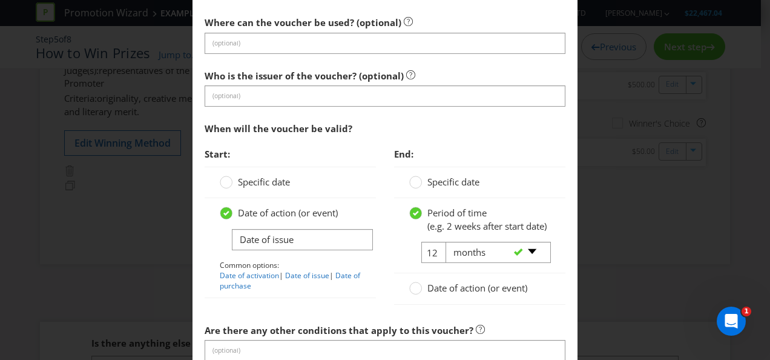
click at [437, 263] on div "-- Please select -- days weeks months years" at bounding box center [494, 253] width 114 height 22
click at [432, 263] on input "12" at bounding box center [434, 252] width 27 height 21
type input "24"
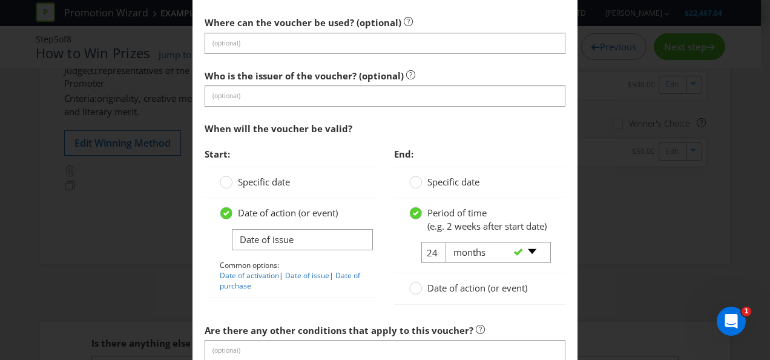
click at [416, 255] on span "24" at bounding box center [422, 252] width 27 height 21
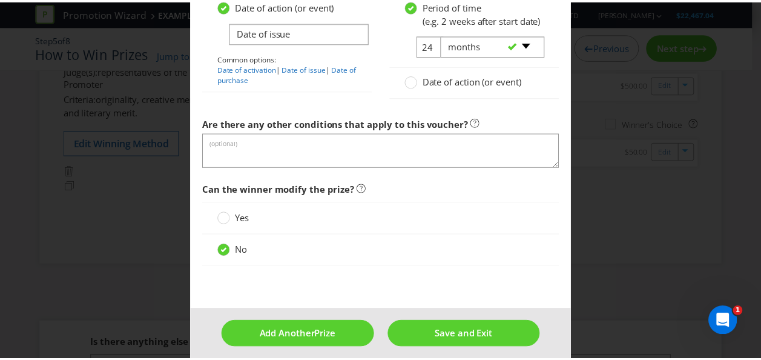
scroll to position [1198, 0]
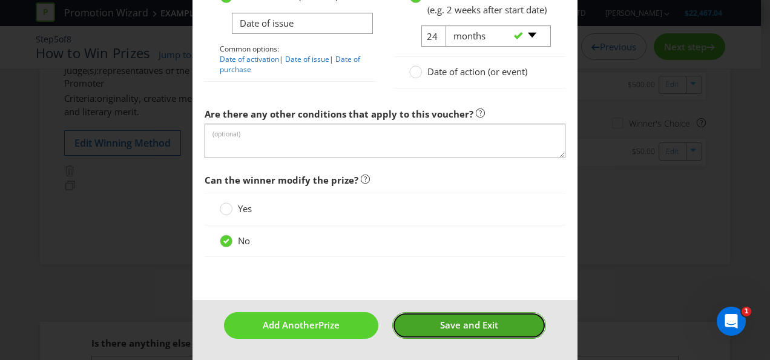
click at [458, 322] on span "Save and Exit" at bounding box center [469, 325] width 58 height 12
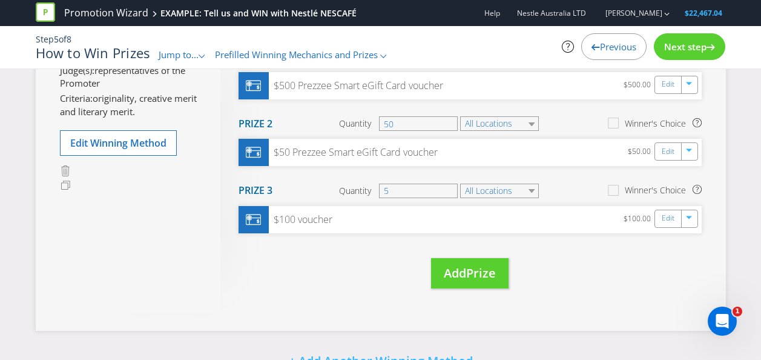
scroll to position [61, 0]
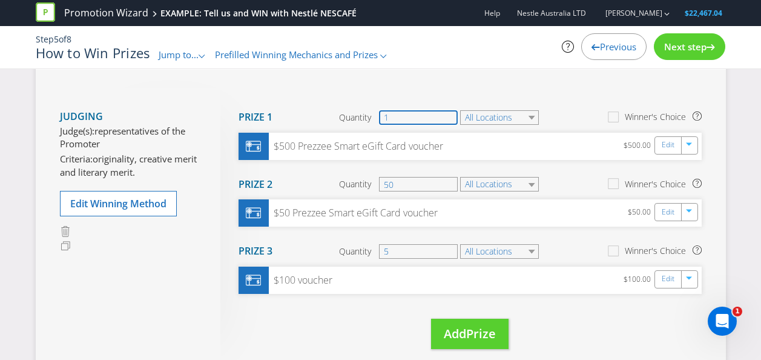
click at [403, 115] on input "1" at bounding box center [418, 117] width 79 height 15
click at [578, 180] on section "Prize 2 Quantity 50 All Locations Winner's Choice" at bounding box center [470, 185] width 463 height 30
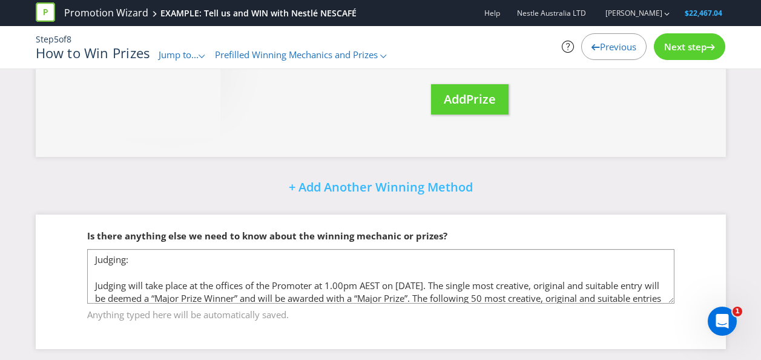
scroll to position [302, 0]
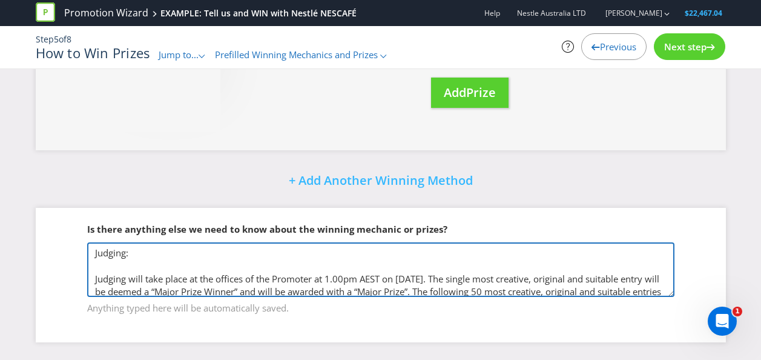
click at [96, 257] on textarea "Judging: Judging will take place at the offices of the Promoter at 1.00pm AEST …" at bounding box center [380, 269] width 587 height 55
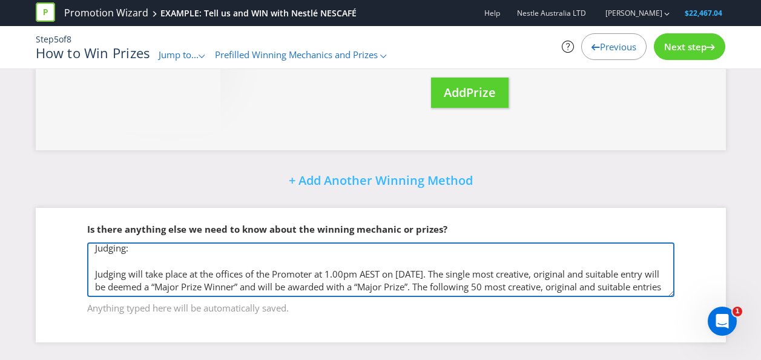
scroll to position [0, 0]
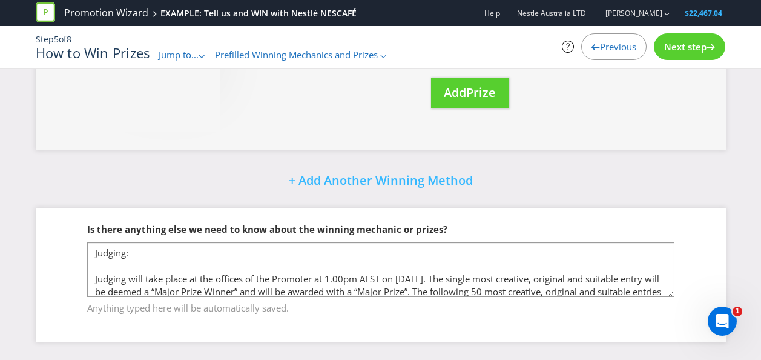
click at [701, 254] on fieldset "Is there anything else we need to know about the winning mechanic or prizes? Ju…" at bounding box center [381, 261] width 642 height 125
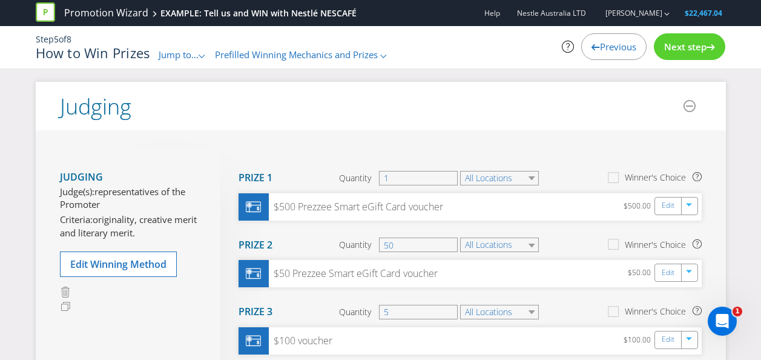
click at [699, 56] on div "Next step" at bounding box center [689, 46] width 71 height 27
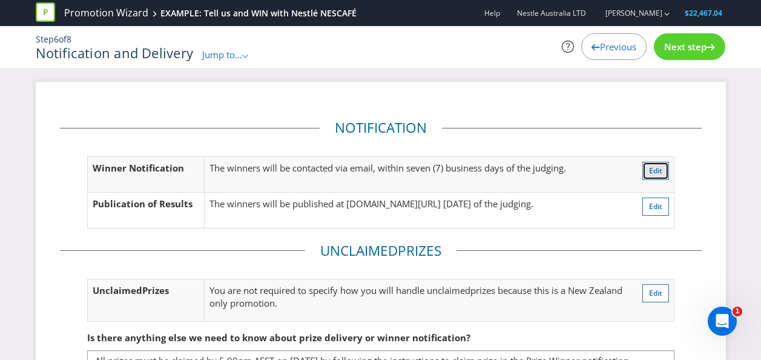
click at [655, 168] on span "Edit" at bounding box center [655, 170] width 13 height 10
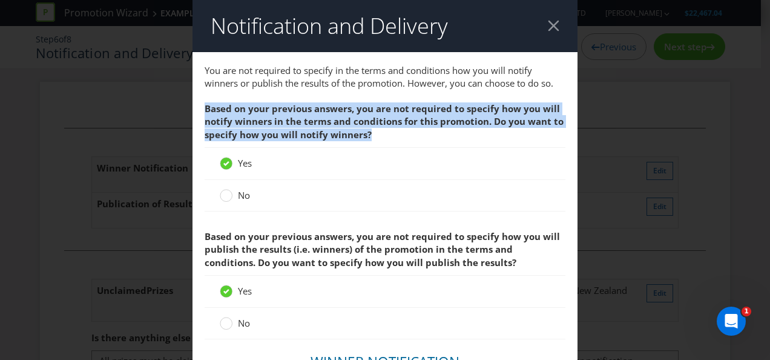
drag, startPoint x: 202, startPoint y: 109, endPoint x: 405, endPoint y: 131, distance: 204.1
click at [405, 131] on span "Based on your previous answers, you are not required to specify how you will no…" at bounding box center [385, 121] width 361 height 51
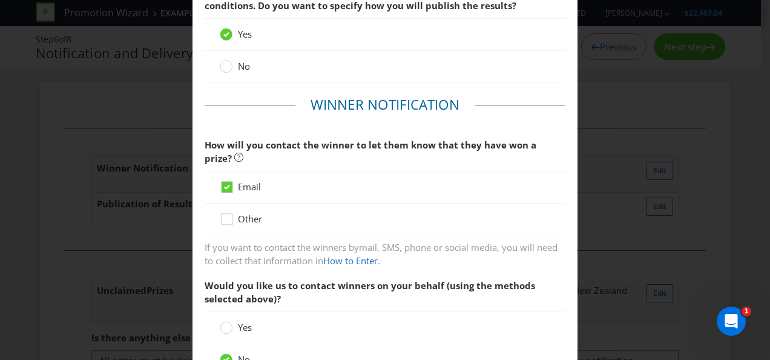
scroll to position [303, 0]
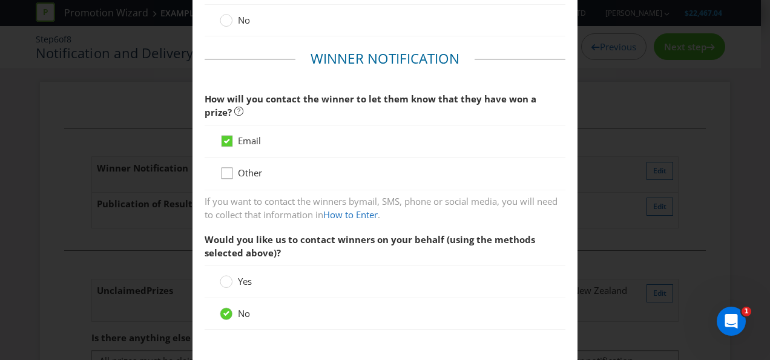
click at [234, 169] on icon at bounding box center [229, 176] width 18 height 18
click at [0, 0] on input "Other" at bounding box center [0, 0] width 0 height 0
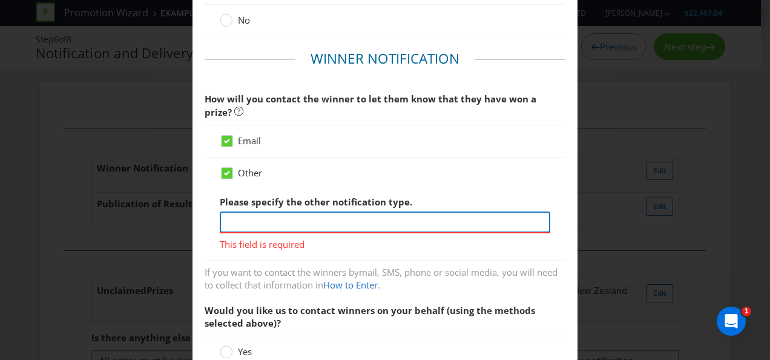
click at [285, 225] on input "text" at bounding box center [385, 221] width 331 height 21
type input "Phone"
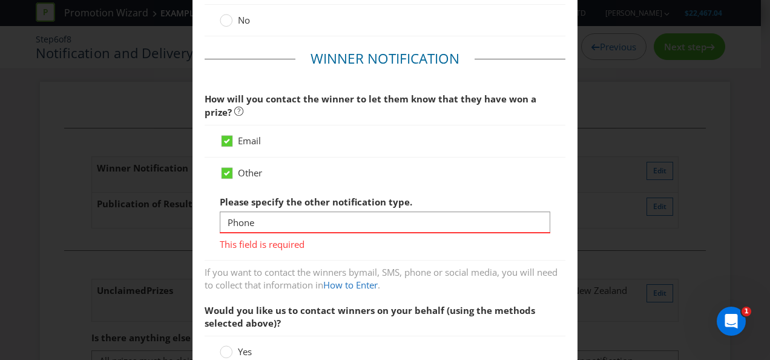
click at [312, 260] on div "If you want to contact the winners by mail, SMS, phone or social media , you wi…" at bounding box center [385, 275] width 361 height 31
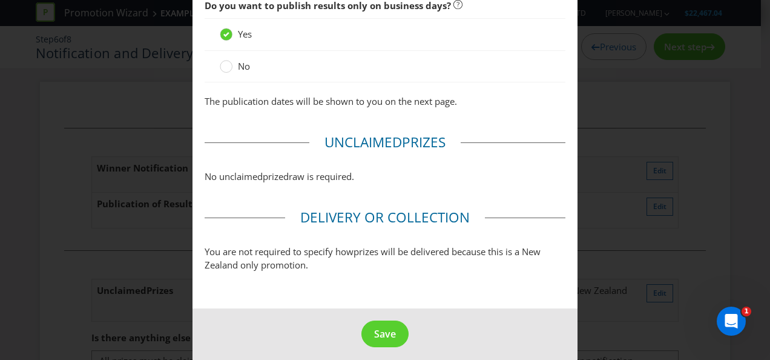
scroll to position [1048, 0]
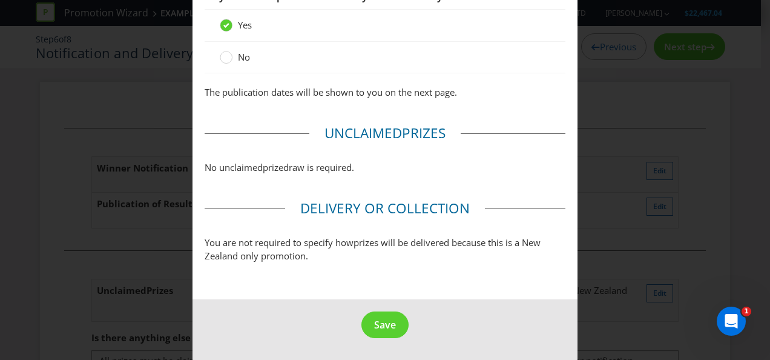
drag, startPoint x: 200, startPoint y: 167, endPoint x: 387, endPoint y: 167, distance: 186.5
click at [387, 167] on p "No unclaimed prize draw is required." at bounding box center [385, 167] width 361 height 13
click at [391, 332] on button "Save" at bounding box center [385, 324] width 47 height 27
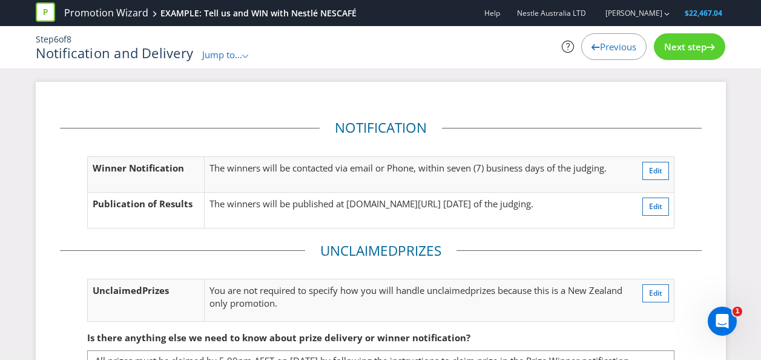
click at [710, 54] on div "Next step" at bounding box center [689, 46] width 71 height 27
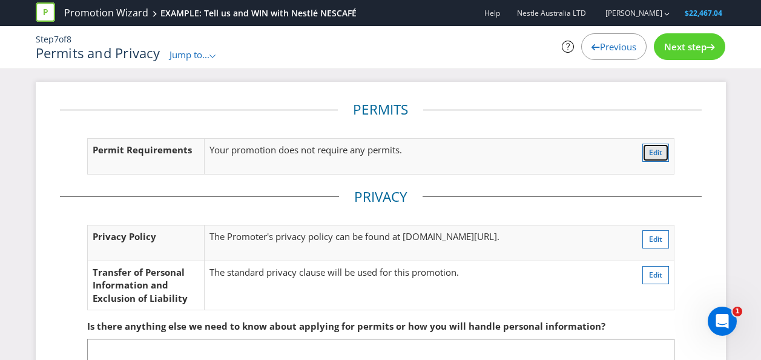
click at [661, 151] on span "Edit" at bounding box center [655, 152] width 13 height 10
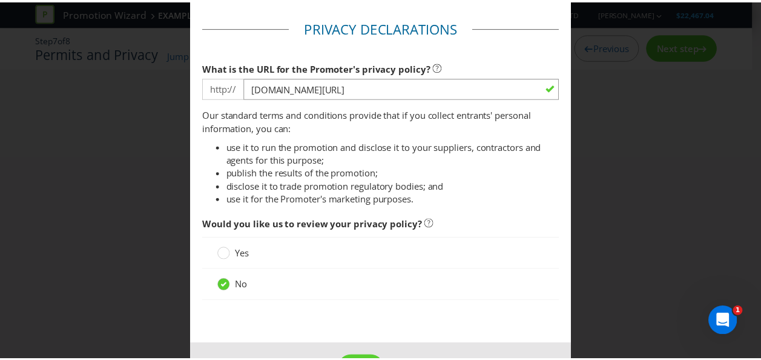
scroll to position [167, 0]
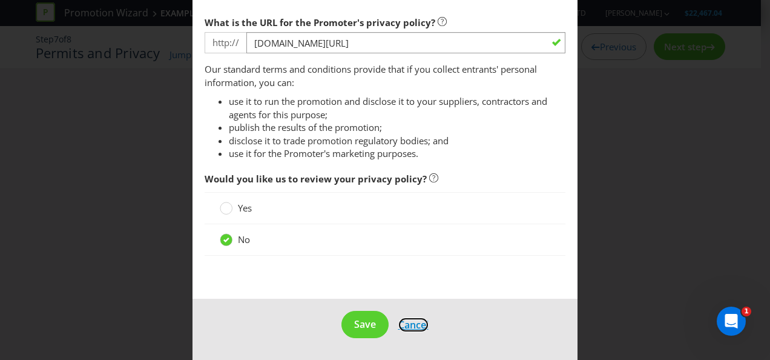
click at [404, 323] on span "Cancel" at bounding box center [413, 324] width 30 height 13
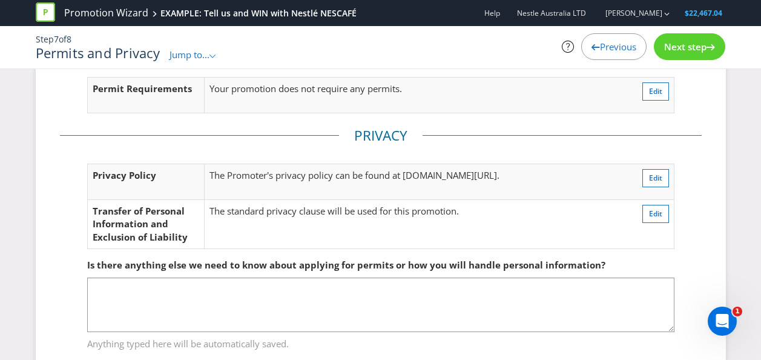
scroll to position [96, 0]
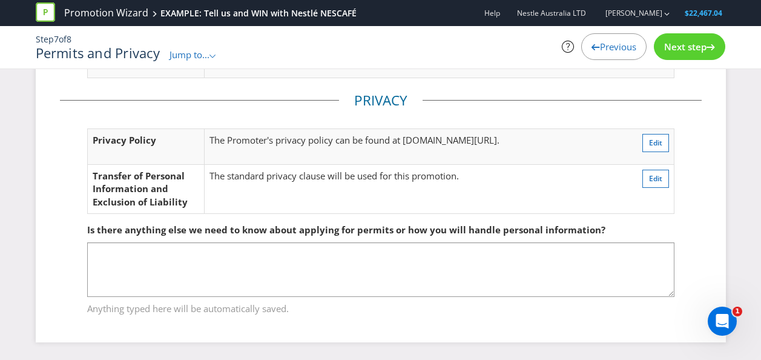
click at [701, 44] on span "Next step" at bounding box center [685, 47] width 42 height 12
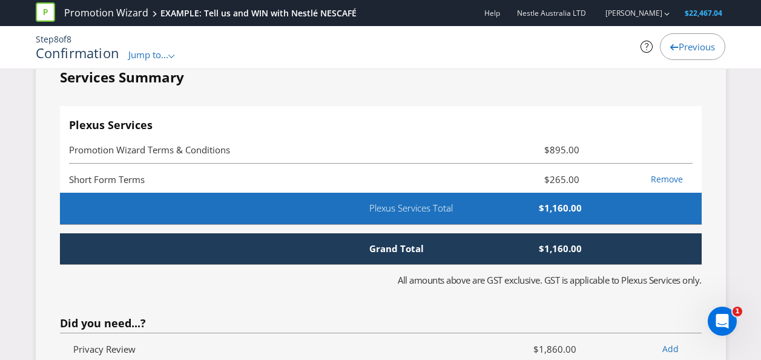
scroll to position [2856, 0]
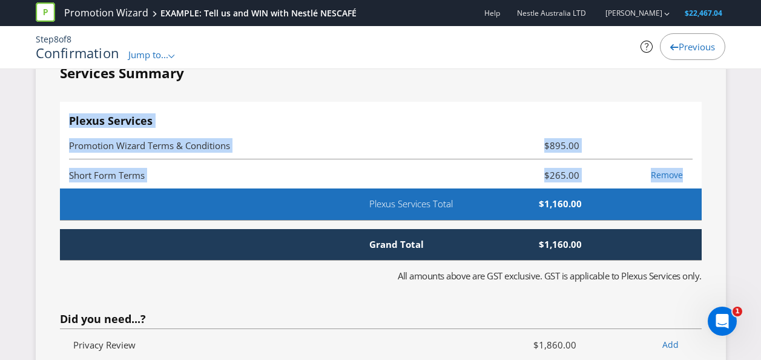
drag, startPoint x: 70, startPoint y: 139, endPoint x: 592, endPoint y: 226, distance: 529.2
click at [592, 226] on fieldset "Services Summary Plexus Services Promotion Wizard Terms & Conditions $895.00 Sh…" at bounding box center [381, 331] width 642 height 535
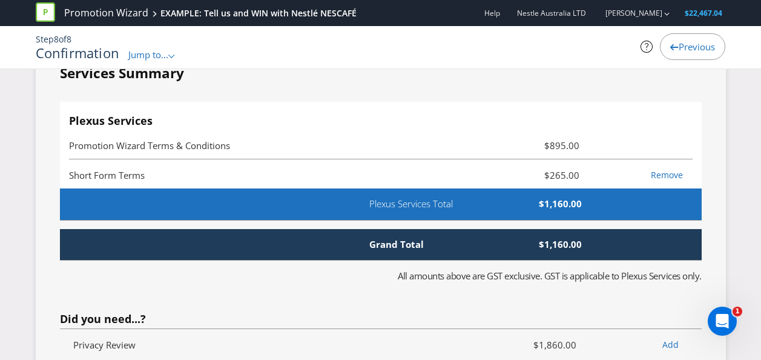
drag, startPoint x: 592, startPoint y: 226, endPoint x: 582, endPoint y: 226, distance: 10.3
click at [582, 210] on span "$1,160.00" at bounding box center [545, 203] width 92 height 13
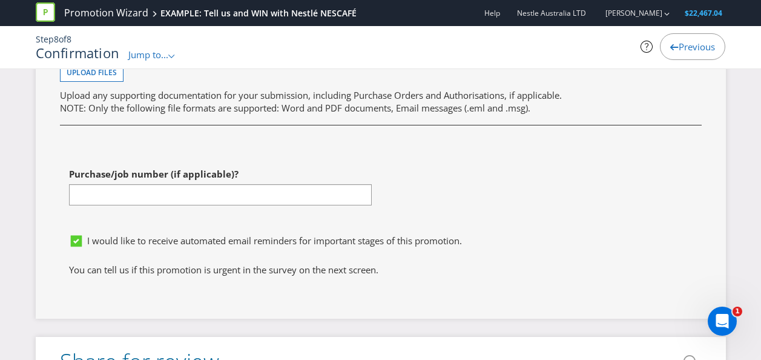
scroll to position [3643, 0]
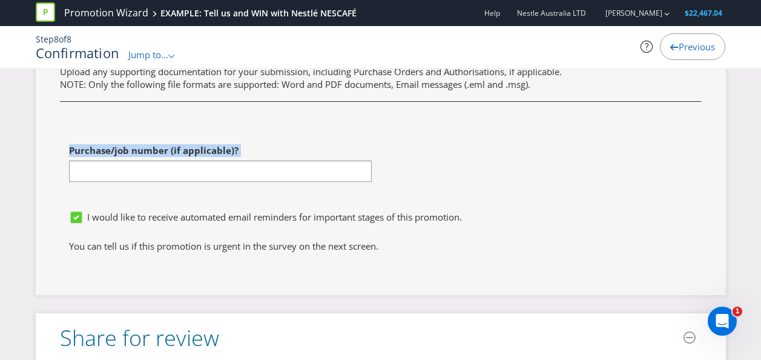
drag, startPoint x: 64, startPoint y: 170, endPoint x: 266, endPoint y: 168, distance: 202.3
click at [266, 168] on div "Purchase/job number (if applicable)?" at bounding box center [216, 171] width 330 height 67
click at [266, 168] on div "Purchase/job number (if applicable)?" at bounding box center [220, 160] width 303 height 44
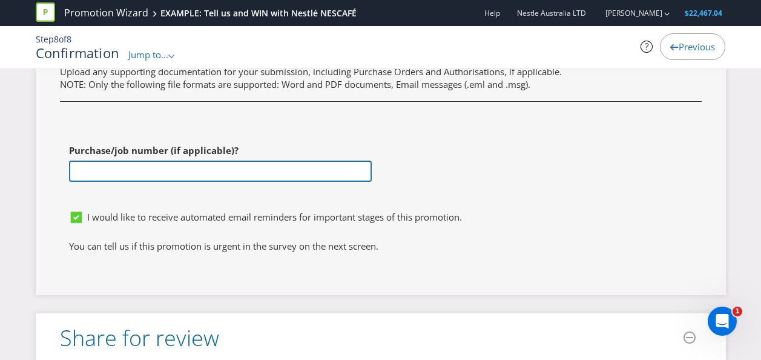
click at [105, 182] on input "text" at bounding box center [220, 170] width 303 height 21
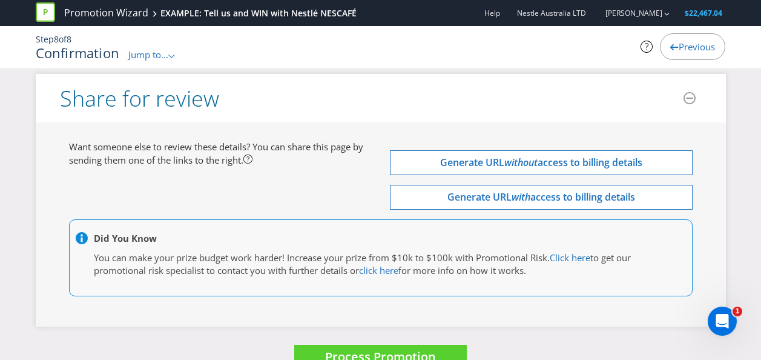
scroll to position [3885, 0]
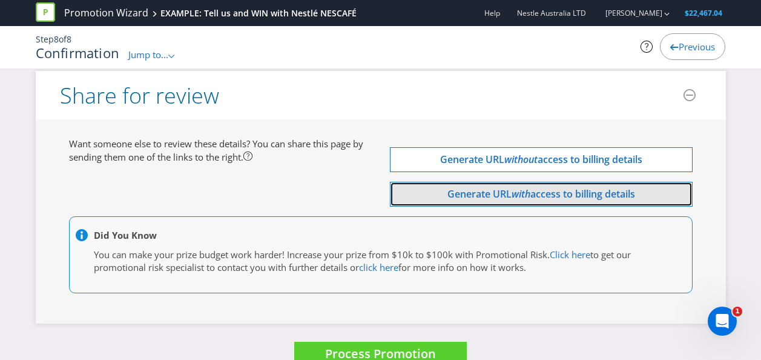
click at [476, 200] on span "Generate URL" at bounding box center [480, 193] width 64 height 13
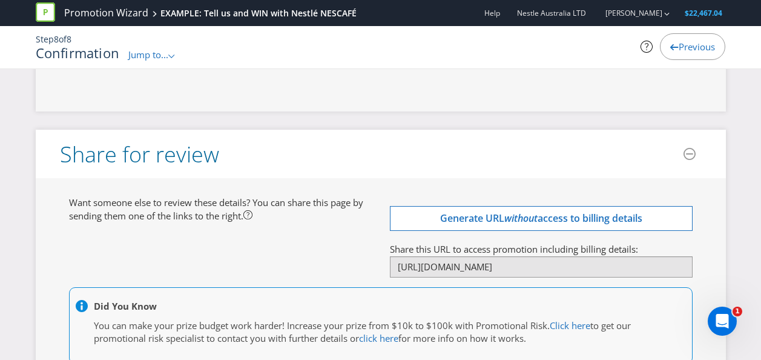
scroll to position [3943, 0]
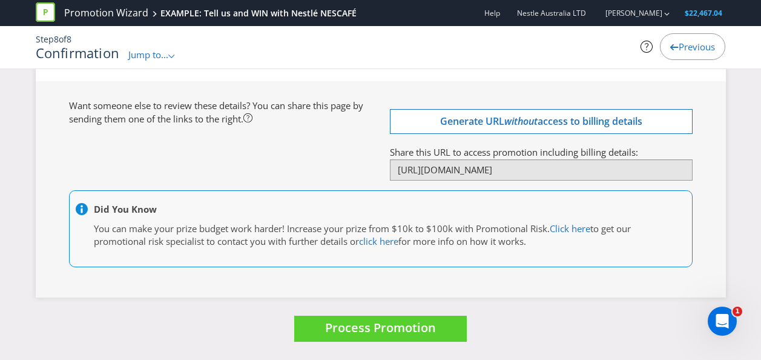
click at [283, 160] on div "Want someone else to review these details? You can share this page by sending t…" at bounding box center [381, 189] width 642 height 180
click at [70, 13] on link "Promotion Wizard" at bounding box center [106, 13] width 84 height 14
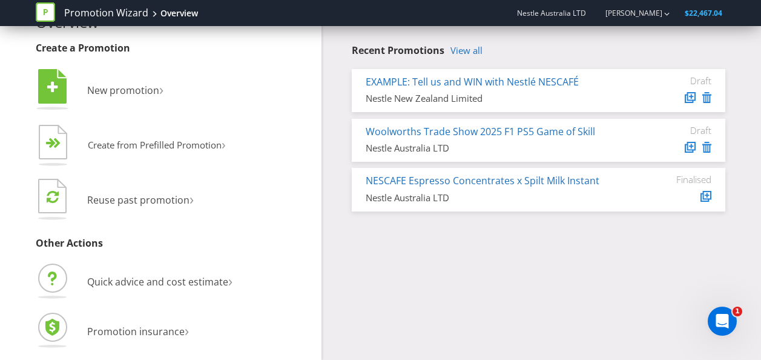
scroll to position [36, 0]
click at [468, 47] on link "View all" at bounding box center [467, 51] width 32 height 10
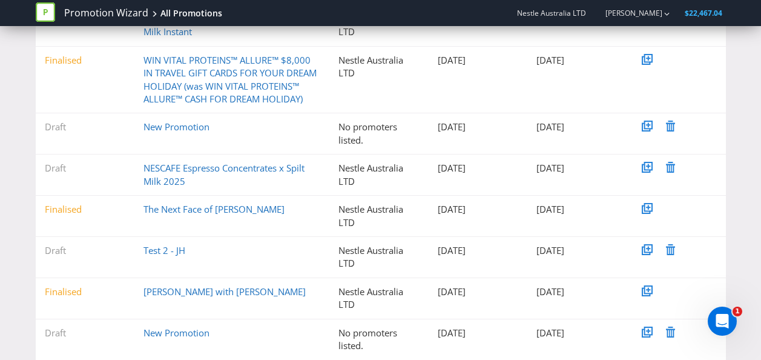
scroll to position [319, 0]
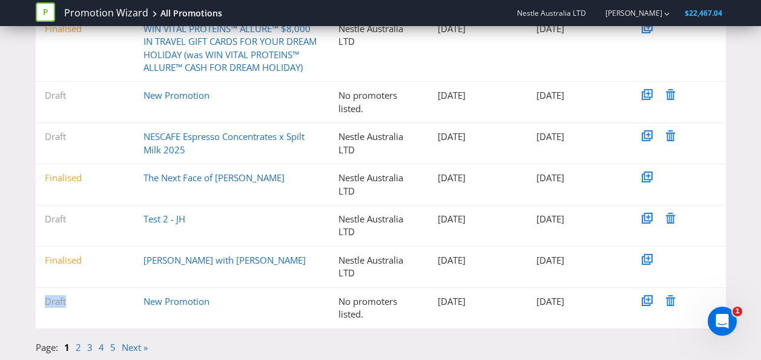
drag, startPoint x: 45, startPoint y: 298, endPoint x: 86, endPoint y: 301, distance: 40.7
click at [86, 301] on div "Draft" at bounding box center [85, 301] width 99 height 13
click at [82, 301] on div "Draft" at bounding box center [85, 301] width 99 height 13
click at [46, 263] on div "Finalised" at bounding box center [85, 260] width 99 height 13
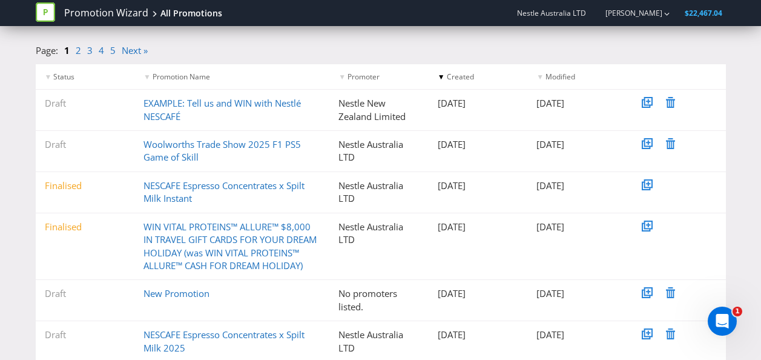
scroll to position [0, 0]
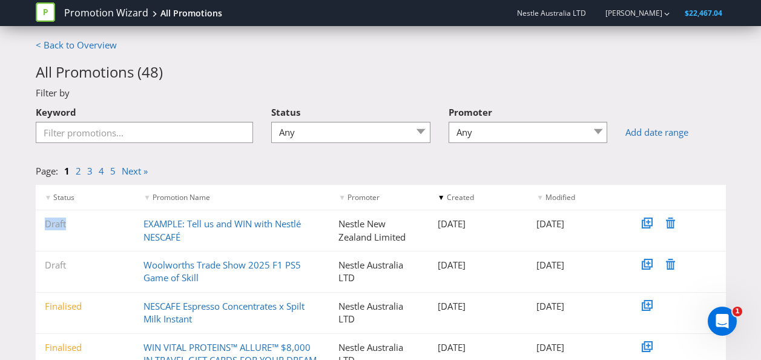
drag, startPoint x: 45, startPoint y: 228, endPoint x: 81, endPoint y: 228, distance: 36.3
click at [81, 228] on div "Draft" at bounding box center [85, 223] width 99 height 13
click at [424, 170] on div "Page: 1 2 3 4 5 Next »" at bounding box center [381, 174] width 709 height 19
click at [81, 47] on link "< Back to Overview" at bounding box center [76, 45] width 81 height 12
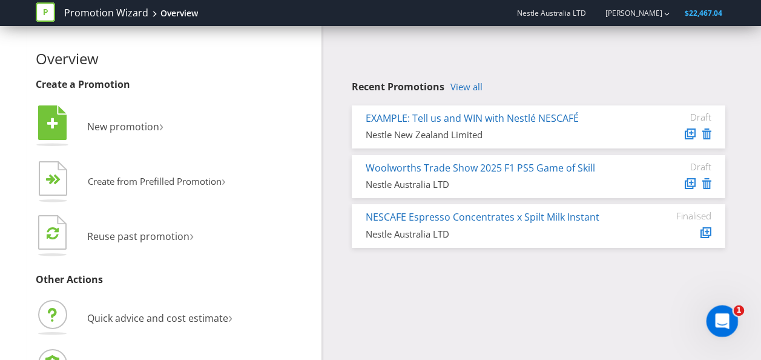
click at [721, 320] on icon "Open Intercom Messenger" at bounding box center [720, 319] width 8 height 10
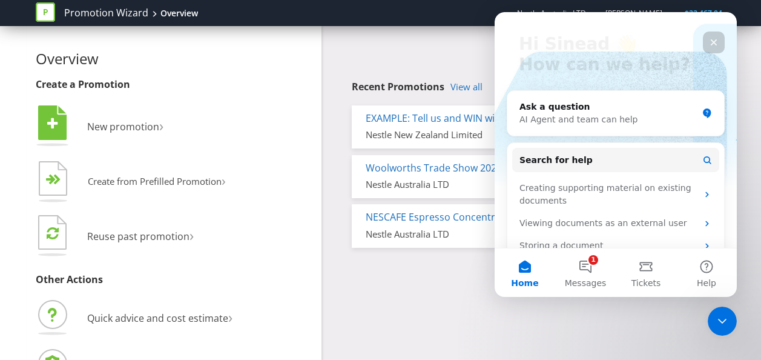
scroll to position [107, 0]
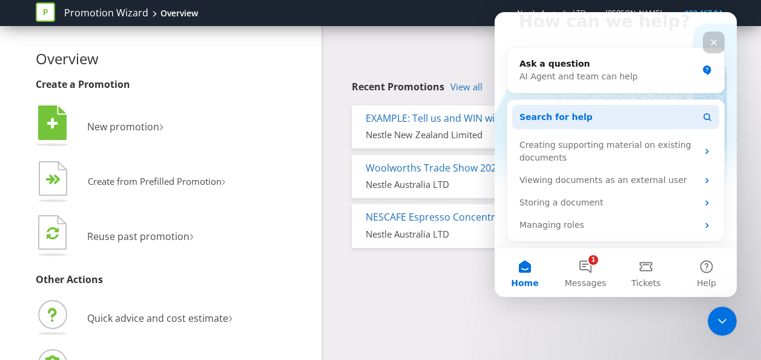
click at [683, 119] on button "Search for help" at bounding box center [615, 117] width 207 height 24
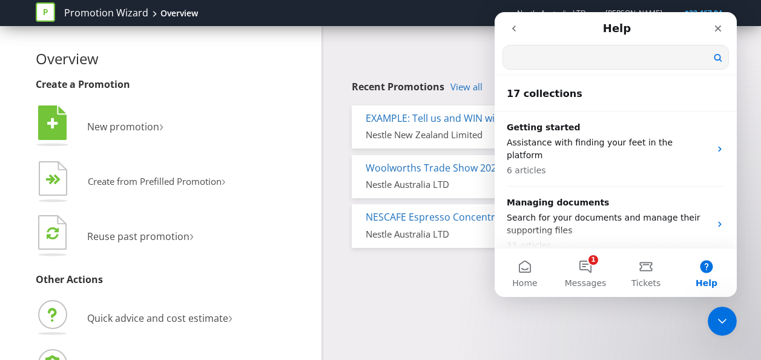
scroll to position [0, 0]
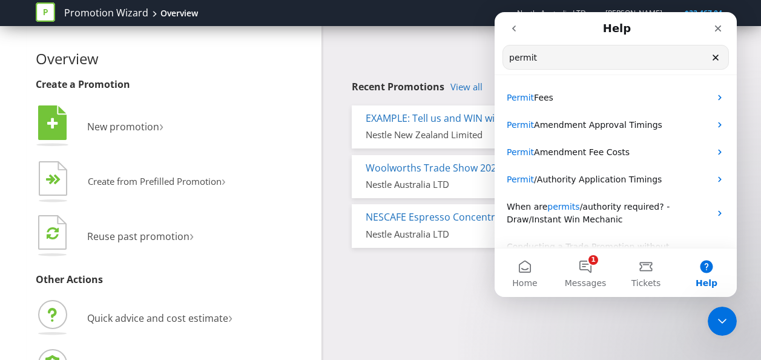
type input "permit"
click at [516, 30] on icon "go back" at bounding box center [514, 29] width 10 height 10
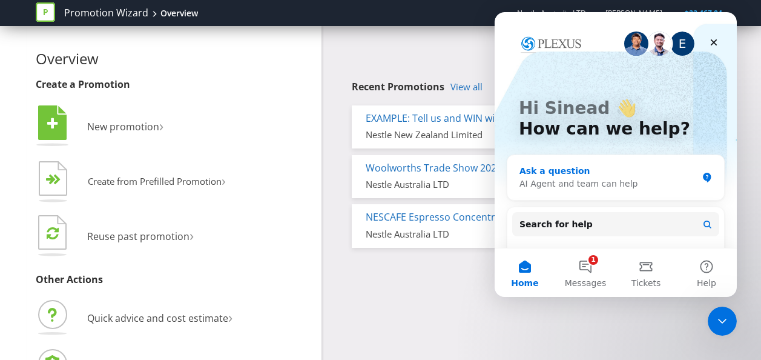
click at [579, 180] on div "AI Agent and team can help" at bounding box center [609, 183] width 178 height 13
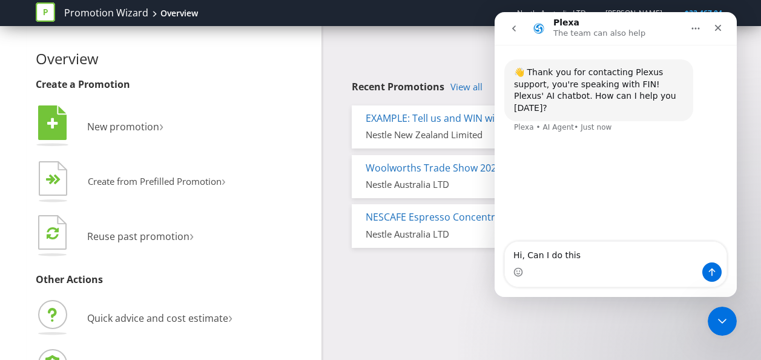
type textarea "Hi, Can I do this"
click at [513, 29] on icon "go back" at bounding box center [514, 29] width 10 height 10
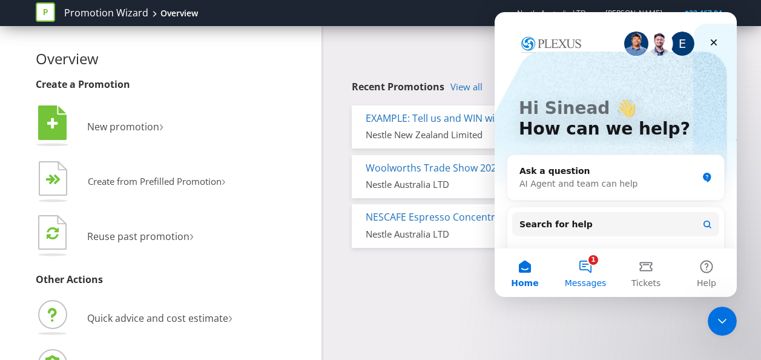
click at [593, 268] on button "1 Messages" at bounding box center [585, 272] width 61 height 48
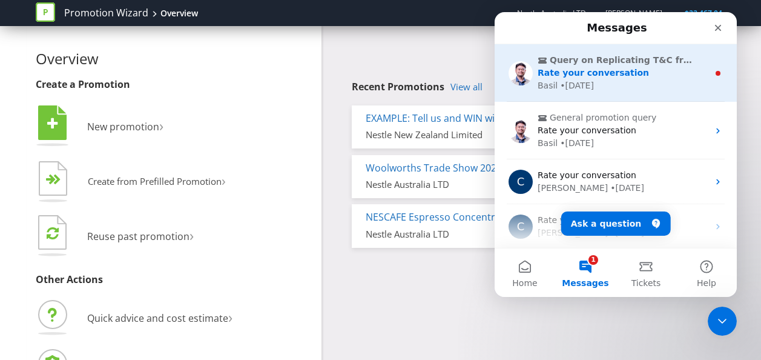
click at [604, 72] on span "Rate your conversation" at bounding box center [593, 73] width 111 height 10
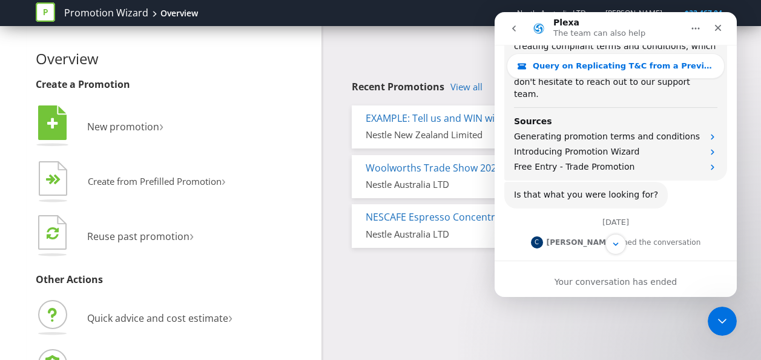
scroll to position [467, 0]
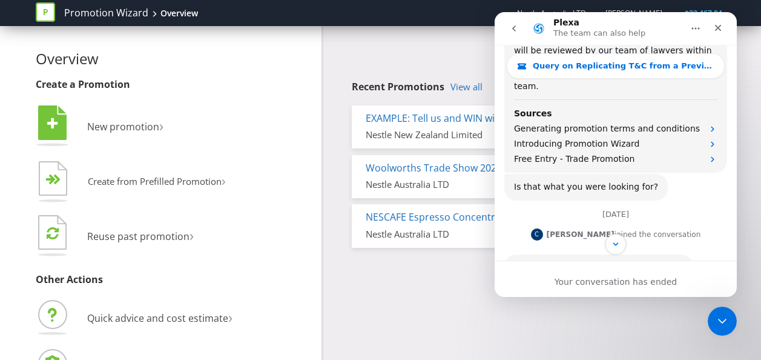
drag, startPoint x: 734, startPoint y: 84, endPoint x: 1233, endPoint y: 184, distance: 508.9
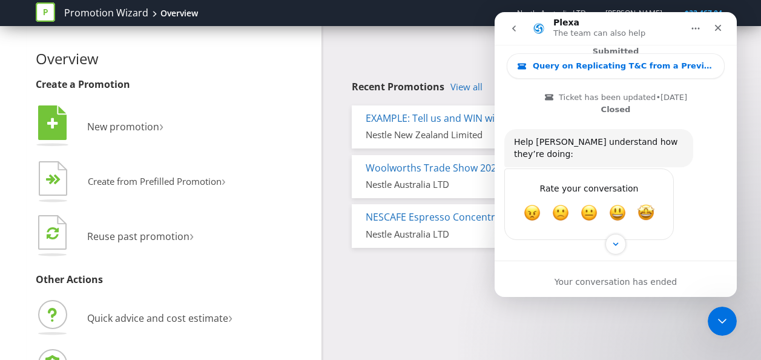
scroll to position [833, 0]
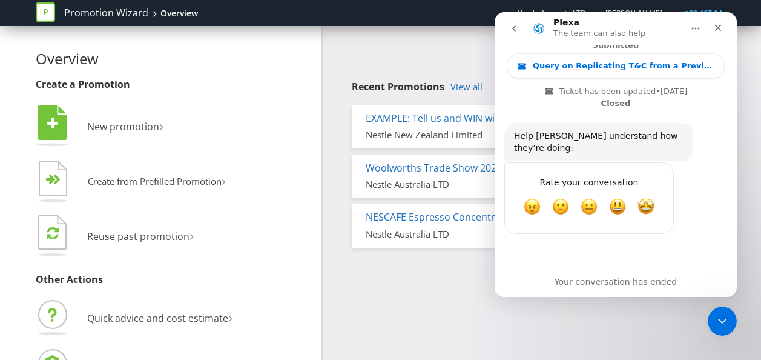
click at [519, 30] on button "go back" at bounding box center [514, 28] width 23 height 23
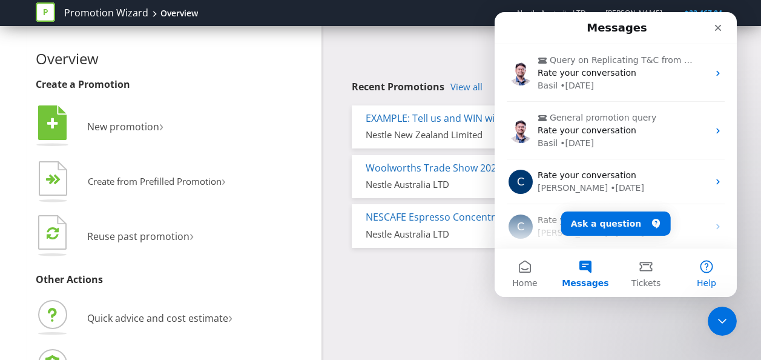
click at [712, 268] on button "Help" at bounding box center [706, 272] width 61 height 48
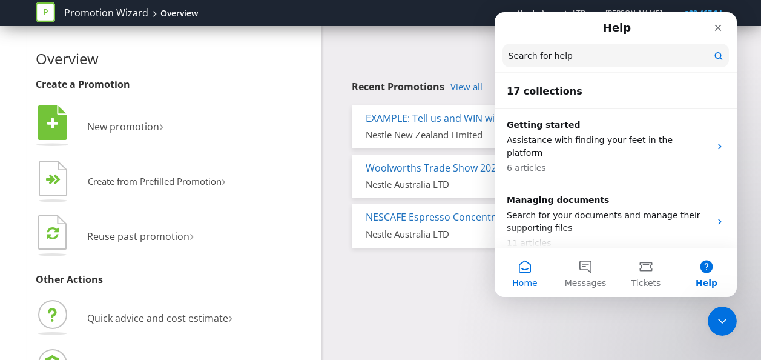
click at [530, 280] on span "Home" at bounding box center [524, 283] width 25 height 8
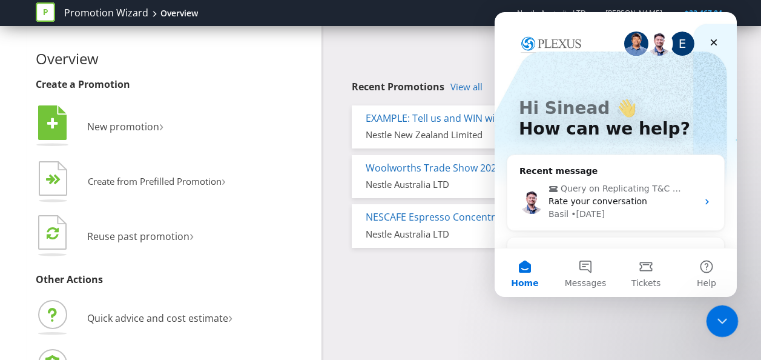
click at [718, 318] on icon "Close Intercom Messenger" at bounding box center [720, 319] width 8 height 5
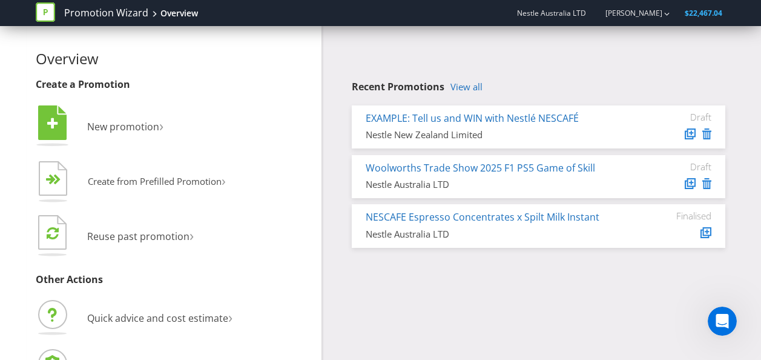
click at [483, 288] on div "Overview Create a Promotion  New promotion ›   Create from Prefilled Promoti…" at bounding box center [381, 211] width 709 height 370
